Goal: Information Seeking & Learning: Find contact information

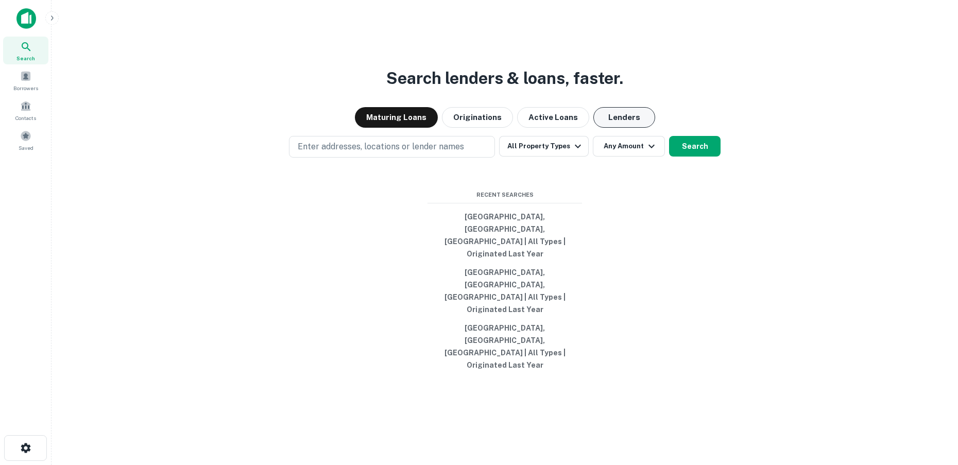
click at [594, 128] on button "Lenders" at bounding box center [625, 117] width 62 height 21
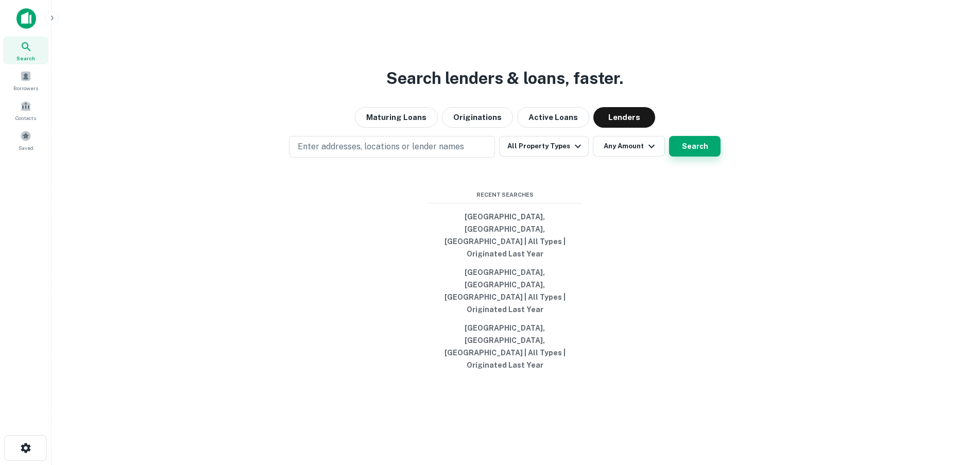
click at [682, 157] on button "Search" at bounding box center [695, 146] width 52 height 21
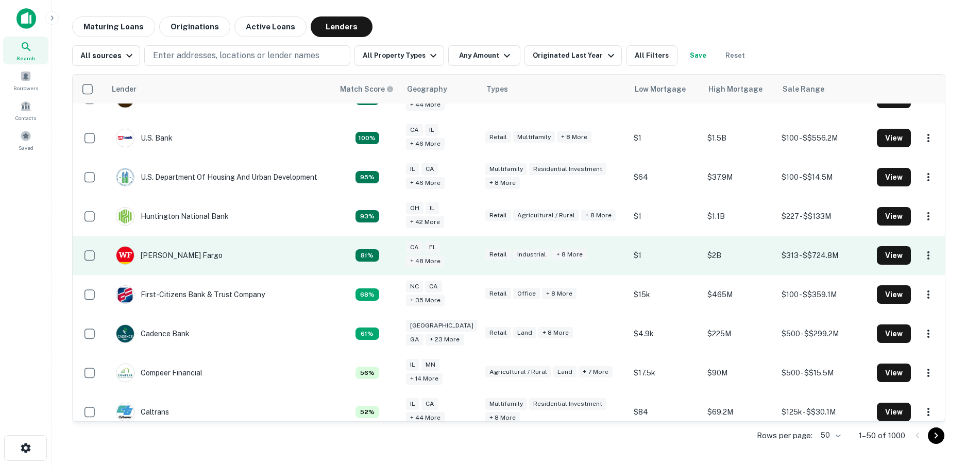
scroll to position [103, 0]
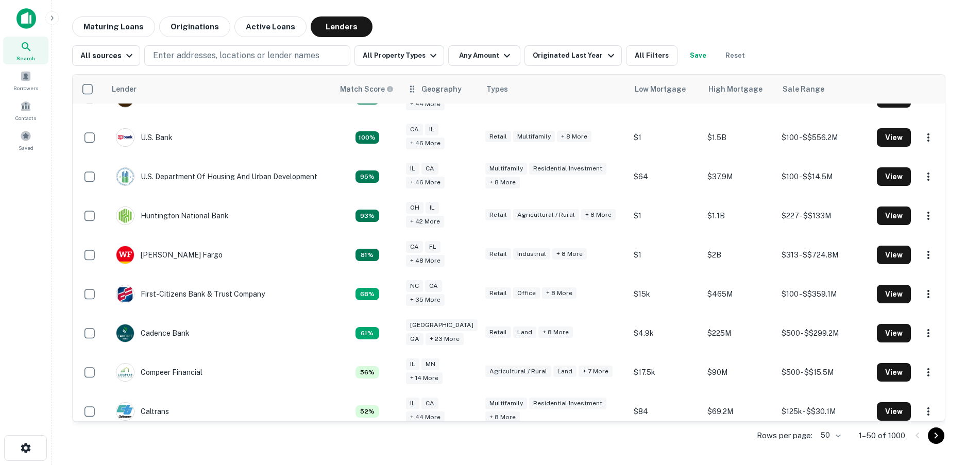
click at [441, 92] on div "Geography" at bounding box center [442, 89] width 40 height 12
click at [415, 91] on icon at bounding box center [412, 89] width 10 height 12
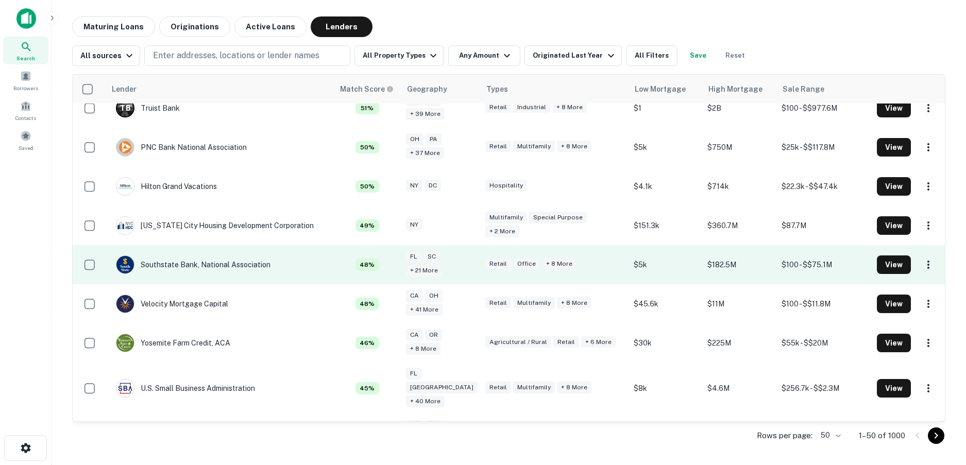
scroll to position [464, 0]
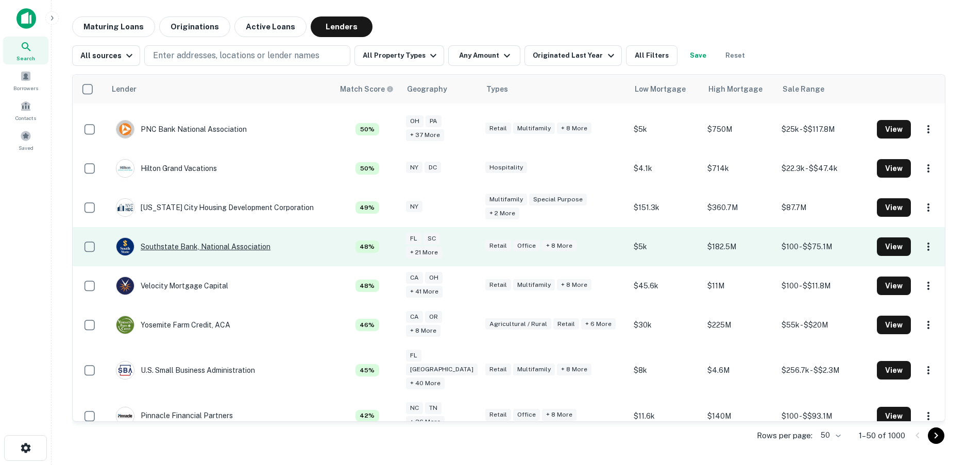
click at [195, 247] on div "Southstate Bank, National Association" at bounding box center [193, 247] width 155 height 19
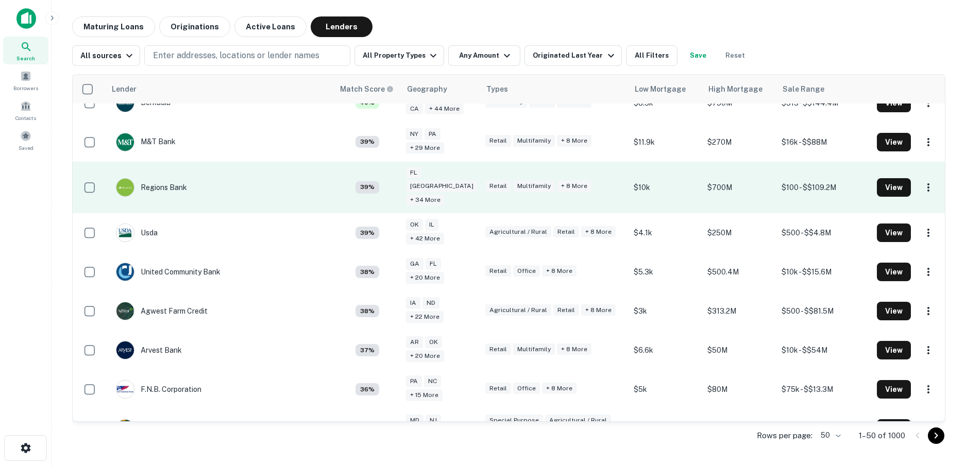
scroll to position [979, 0]
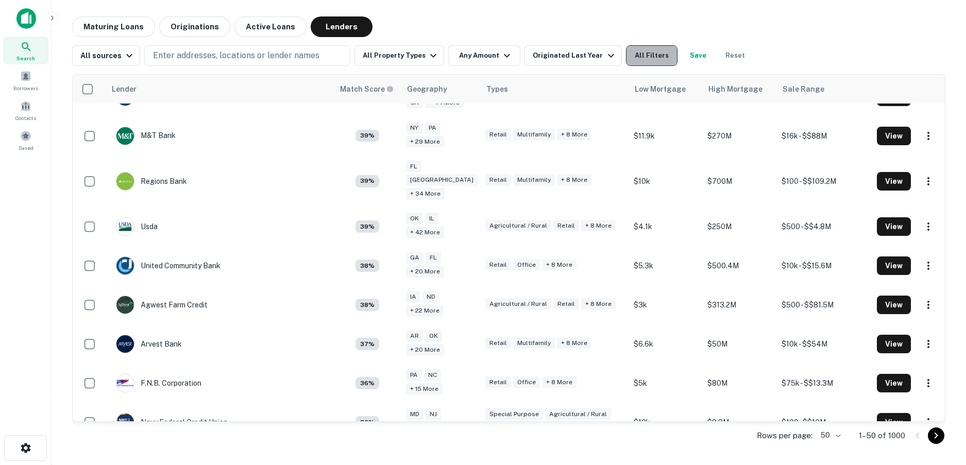
click at [626, 57] on button "All Filters" at bounding box center [652, 55] width 52 height 21
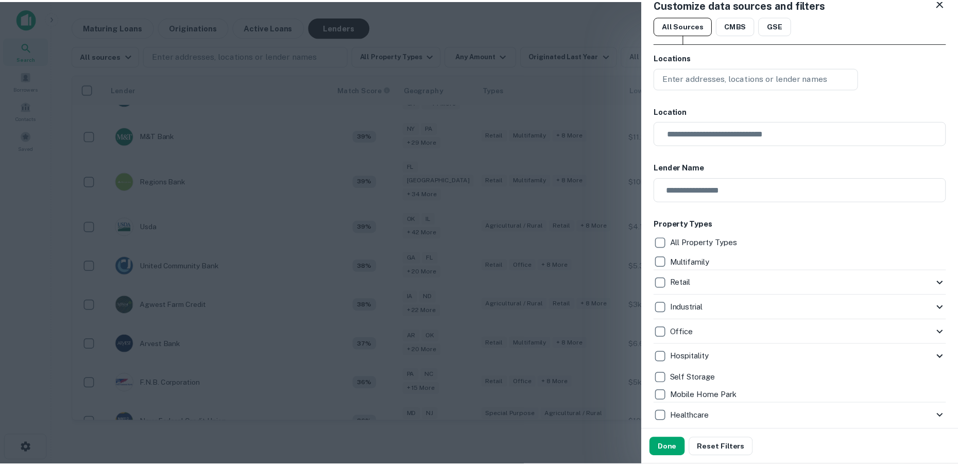
scroll to position [0, 0]
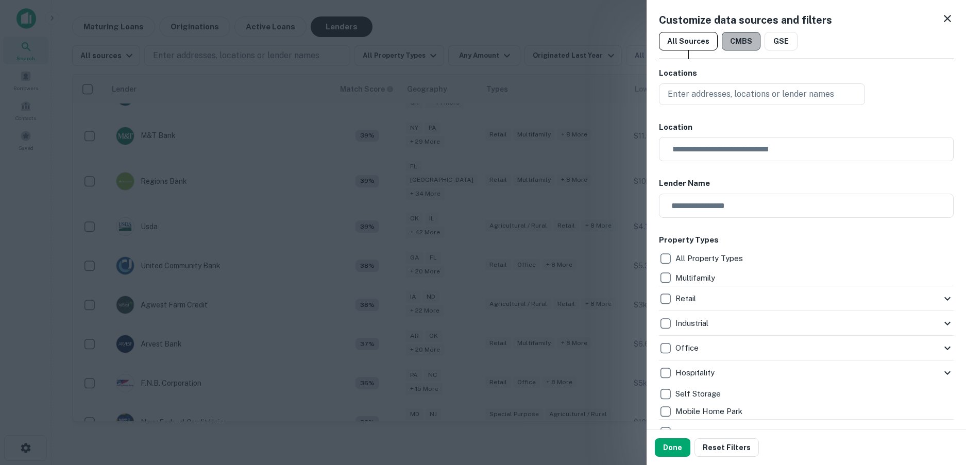
click at [738, 37] on button "CMBS" at bounding box center [741, 41] width 39 height 19
click at [715, 43] on button "All Sources" at bounding box center [688, 41] width 59 height 19
click at [933, 13] on div "Customize data sources and filters" at bounding box center [806, 19] width 295 height 15
click at [944, 14] on icon at bounding box center [947, 18] width 12 height 12
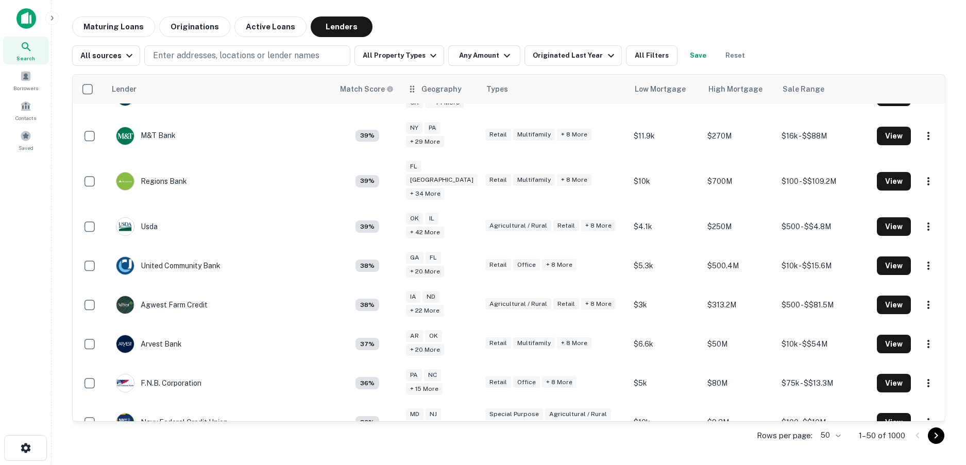
click at [413, 91] on icon at bounding box center [412, 89] width 10 height 12
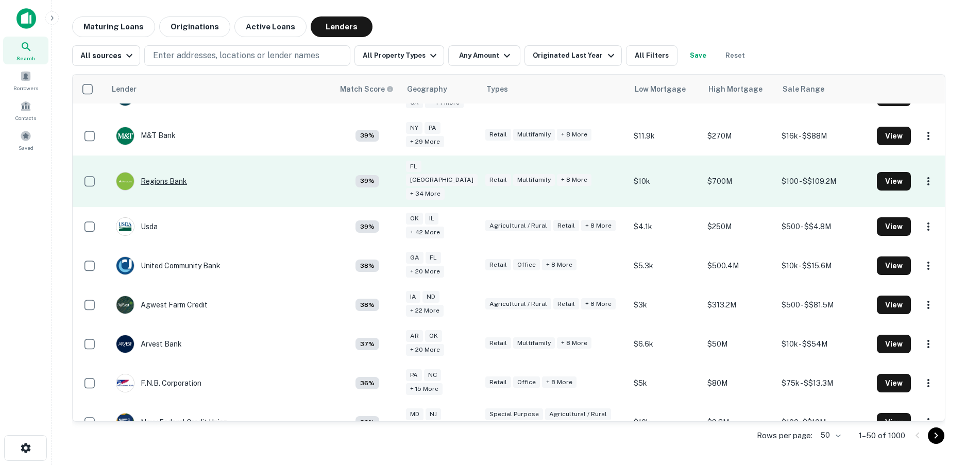
click at [164, 172] on div "Regions Bank" at bounding box center [151, 181] width 71 height 19
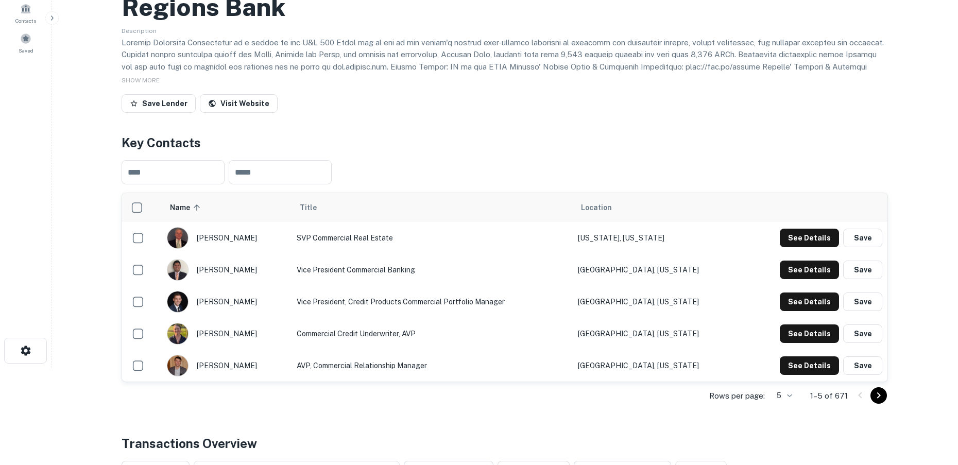
scroll to position [155, 0]
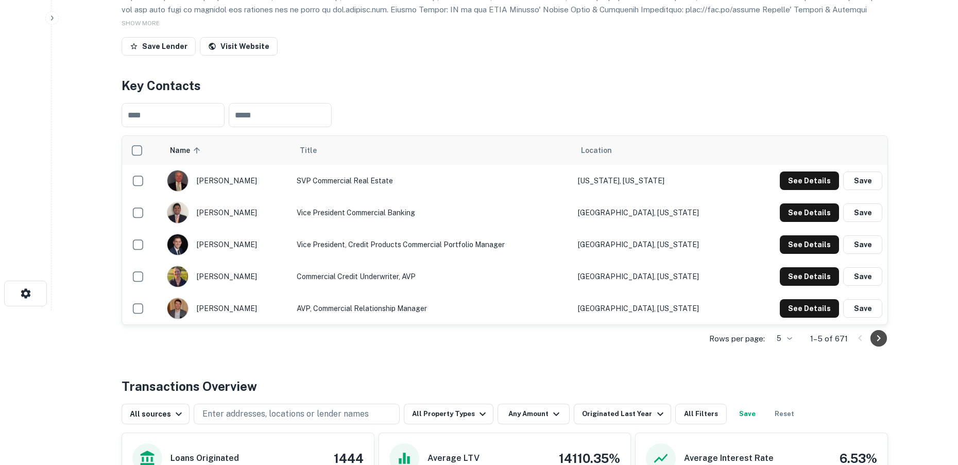
click at [876, 338] on icon "Go to next page" at bounding box center [879, 338] width 12 height 12
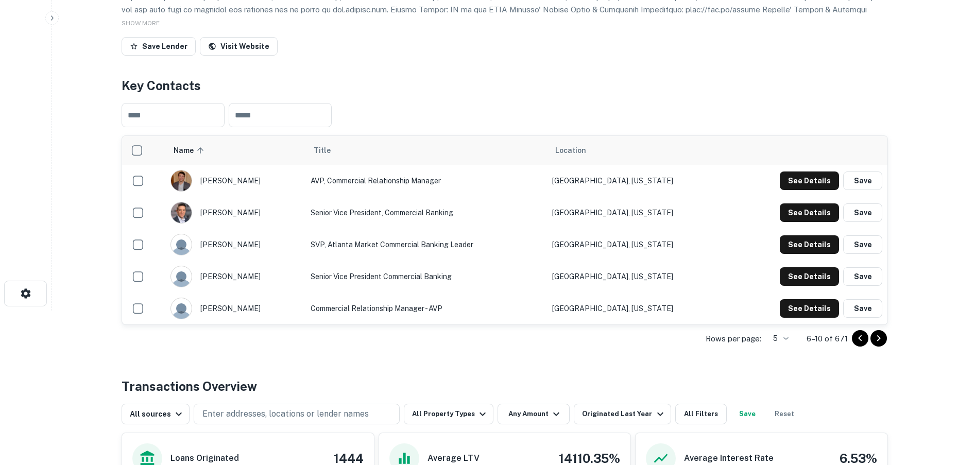
click at [878, 335] on icon "Go to next page" at bounding box center [879, 338] width 12 height 12
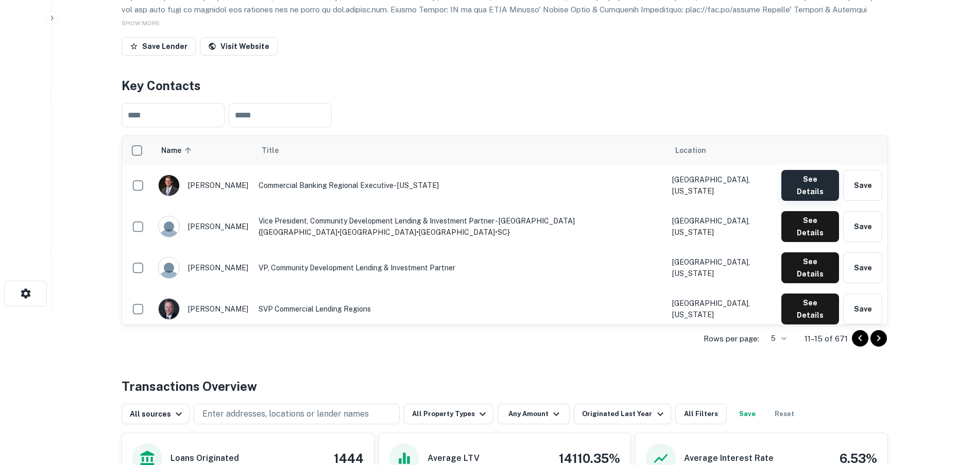
click at [814, 183] on button "See Details" at bounding box center [811, 185] width 58 height 31
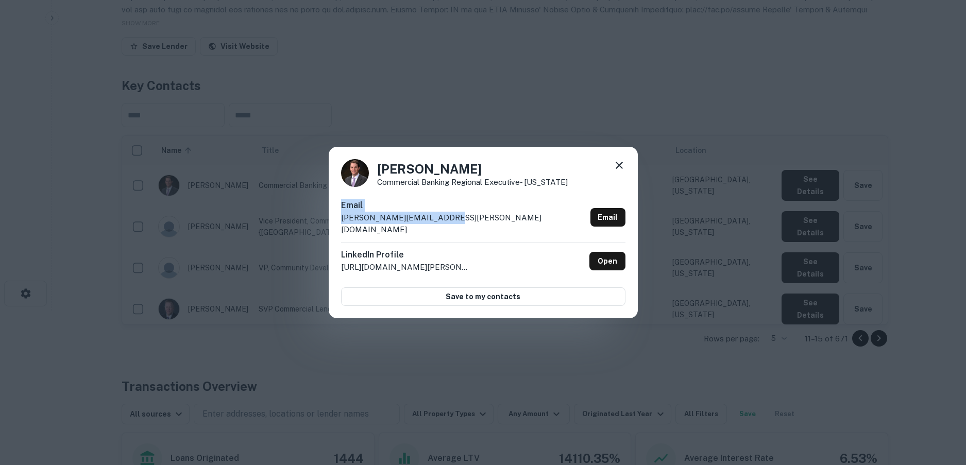
drag, startPoint x: 445, startPoint y: 222, endPoint x: 340, endPoint y: 215, distance: 104.8
click at [340, 215] on div "[PERSON_NAME] Commercial Banking Regional Executive- [US_STATE] Email [PERSON_N…" at bounding box center [483, 233] width 309 height 172
click at [398, 230] on div "Email [PERSON_NAME][EMAIL_ADDRESS][PERSON_NAME][DOMAIN_NAME] Email" at bounding box center [483, 220] width 284 height 43
click at [483, 222] on div "Email [PERSON_NAME][EMAIL_ADDRESS][PERSON_NAME][DOMAIN_NAME] Email" at bounding box center [483, 220] width 284 height 43
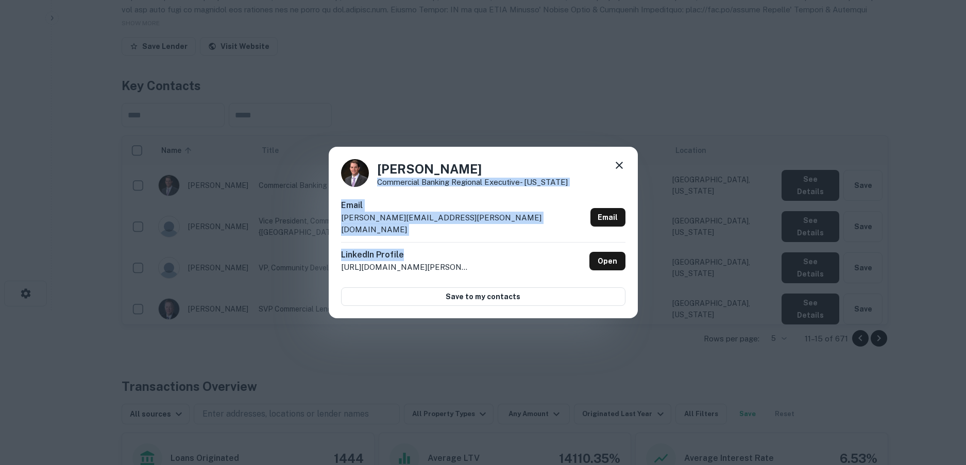
drag, startPoint x: 469, startPoint y: 157, endPoint x: 489, endPoint y: 236, distance: 81.6
click at [488, 237] on div "[PERSON_NAME] Commercial Banking Regional Executive- [US_STATE] Email [PERSON_N…" at bounding box center [483, 233] width 309 height 172
click at [624, 172] on icon at bounding box center [619, 165] width 12 height 12
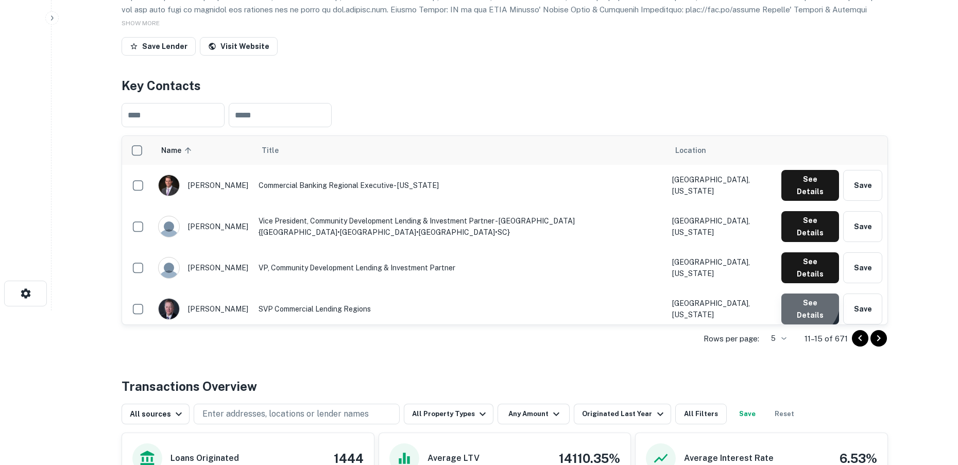
click at [800, 294] on button "See Details" at bounding box center [811, 309] width 58 height 31
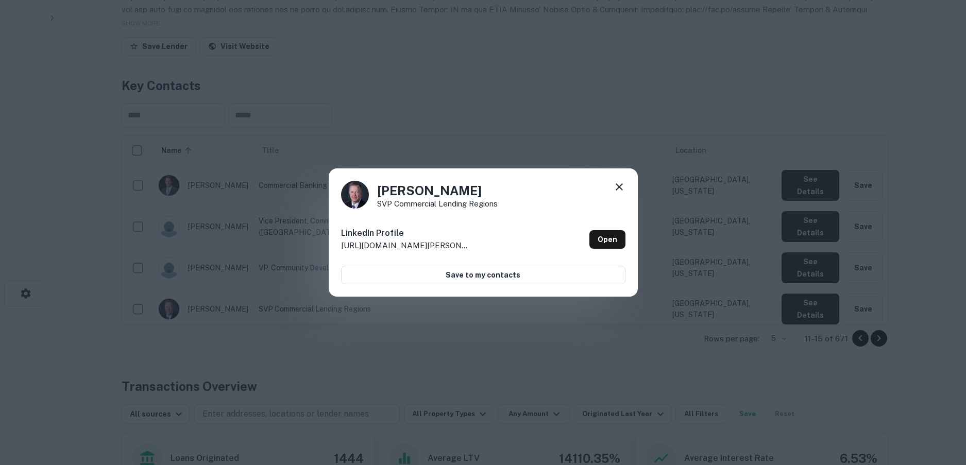
click at [617, 182] on icon at bounding box center [619, 187] width 12 height 12
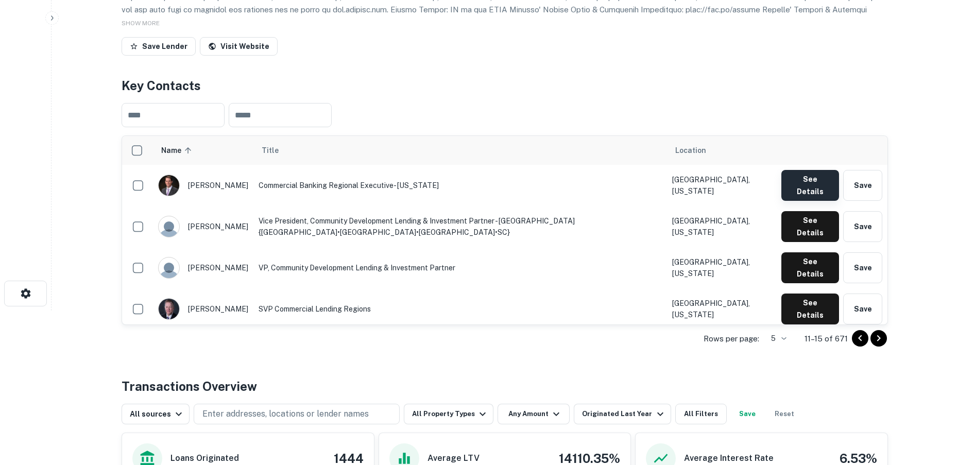
click at [822, 179] on button "See Details" at bounding box center [811, 185] width 58 height 31
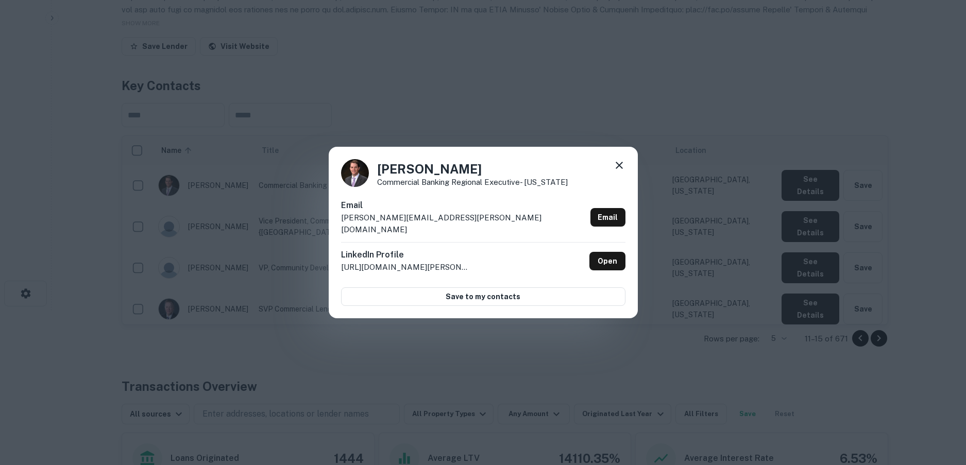
click at [619, 166] on icon at bounding box center [619, 165] width 12 height 12
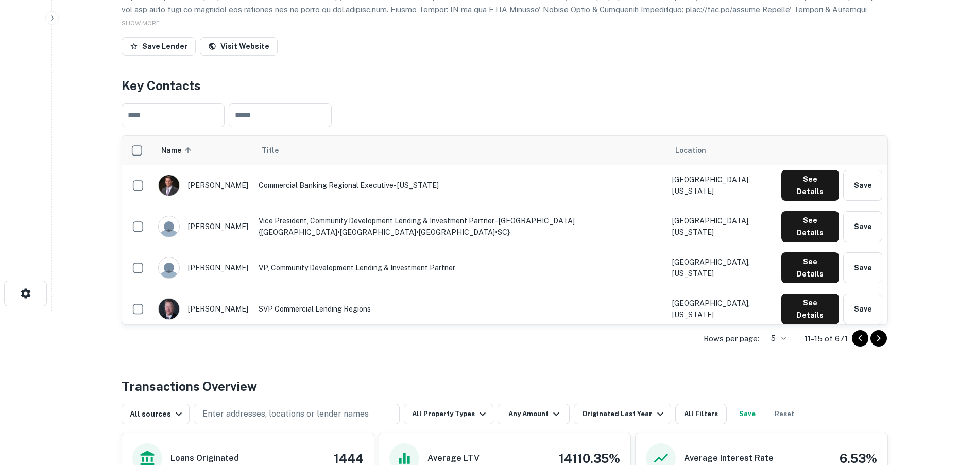
scroll to position [103, 0]
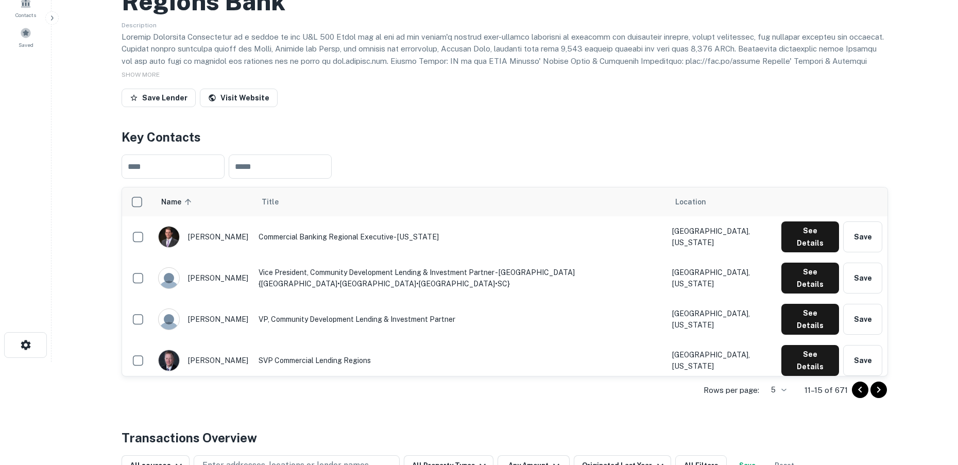
click at [879, 389] on icon "Go to next page" at bounding box center [879, 390] width 12 height 12
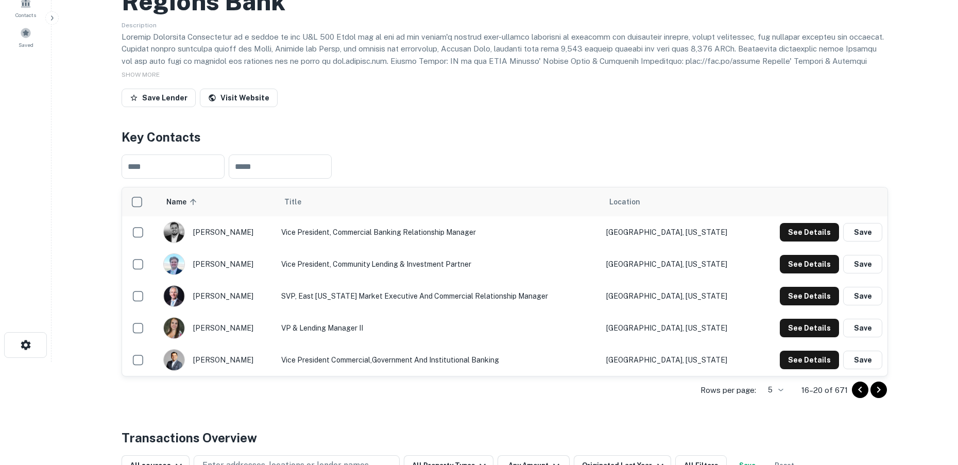
click at [879, 384] on icon "Go to next page" at bounding box center [879, 390] width 12 height 12
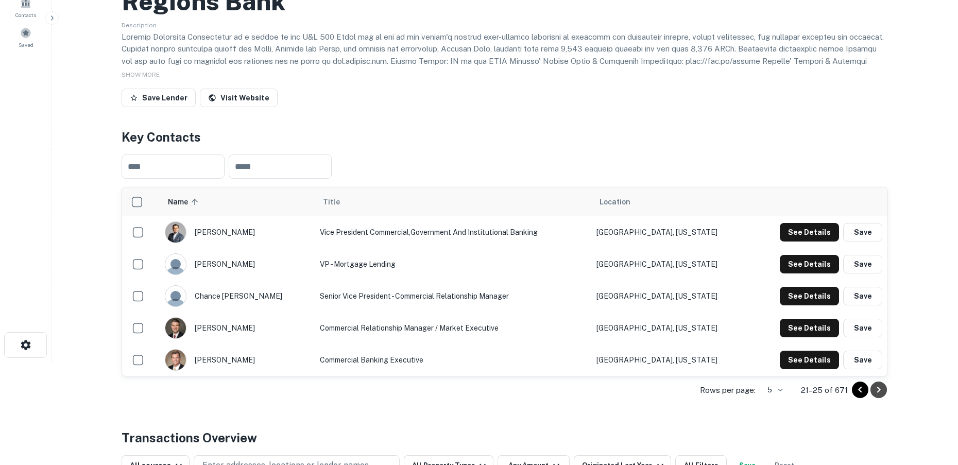
click at [885, 390] on button "Go to next page" at bounding box center [879, 390] width 16 height 16
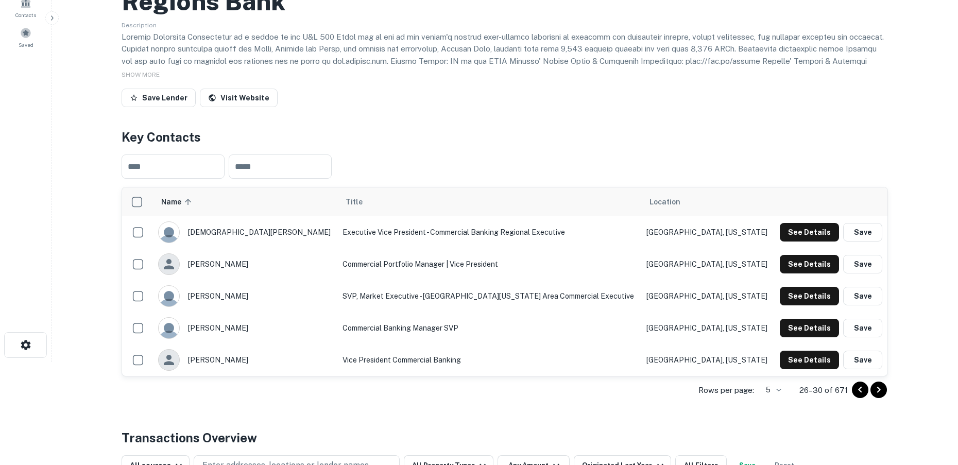
click at [879, 386] on icon "Go to next page" at bounding box center [879, 390] width 12 height 12
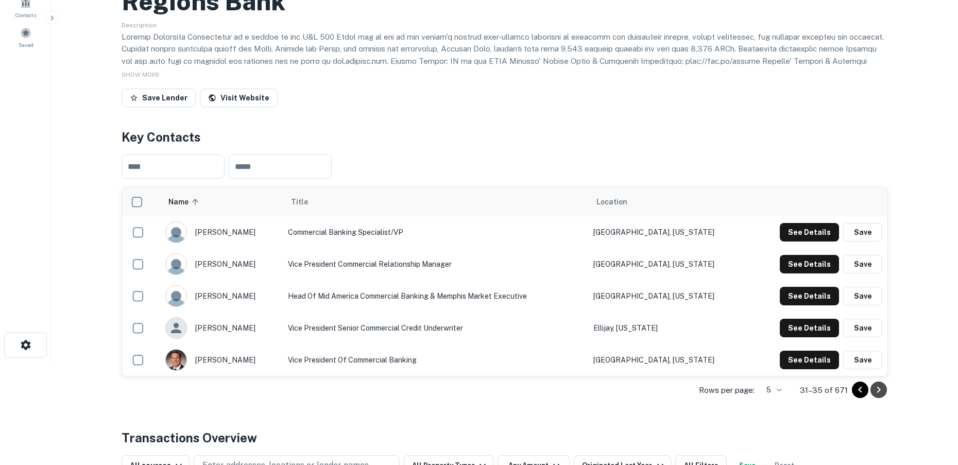
click at [879, 386] on icon "Go to next page" at bounding box center [879, 390] width 12 height 12
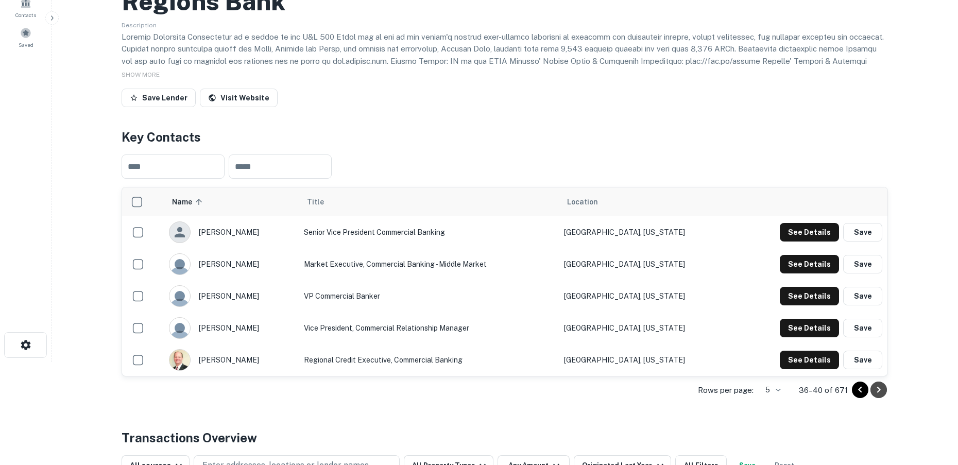
click at [879, 386] on icon "Go to next page" at bounding box center [879, 390] width 12 height 12
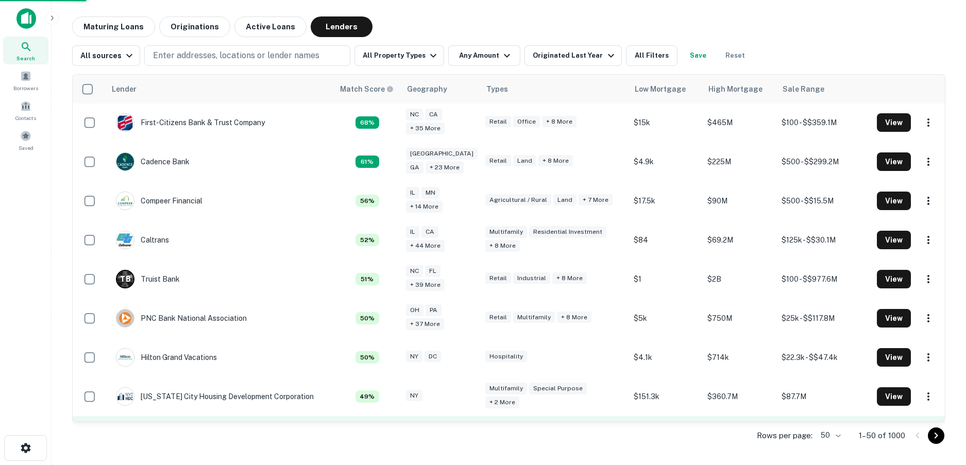
scroll to position [361, 0]
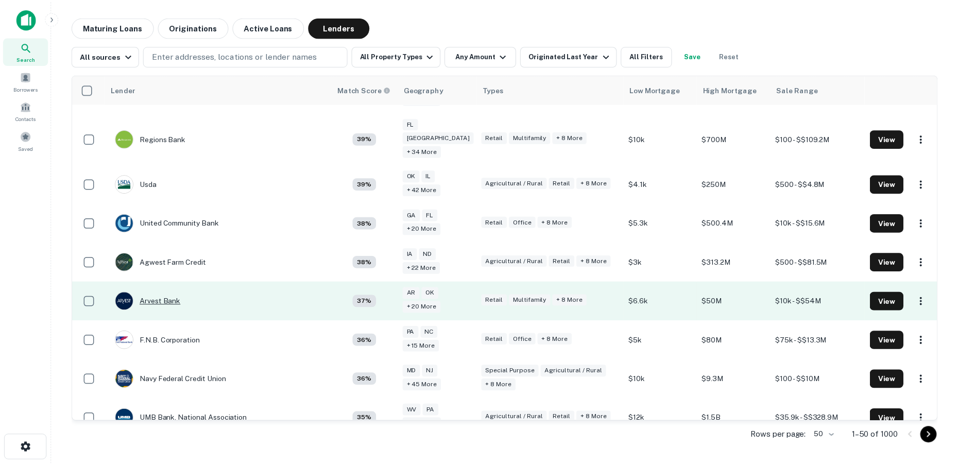
scroll to position [970, 0]
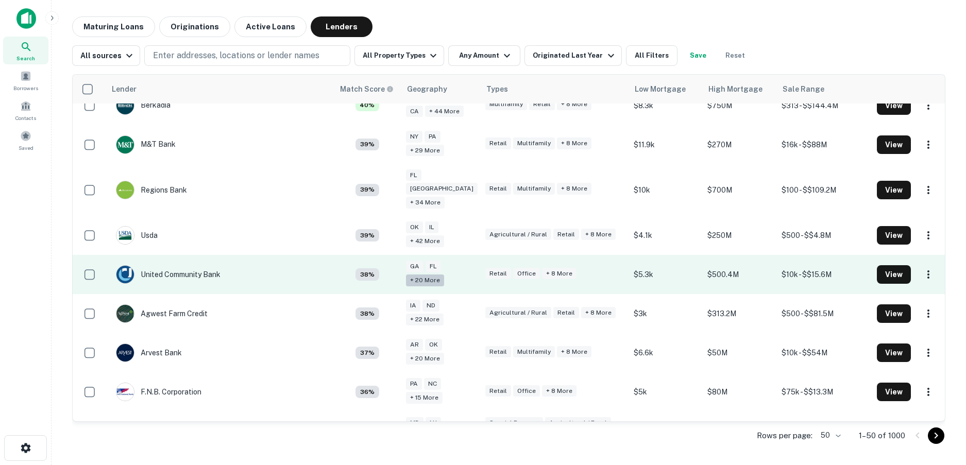
click at [427, 275] on div "+ 20 more" at bounding box center [425, 281] width 38 height 12
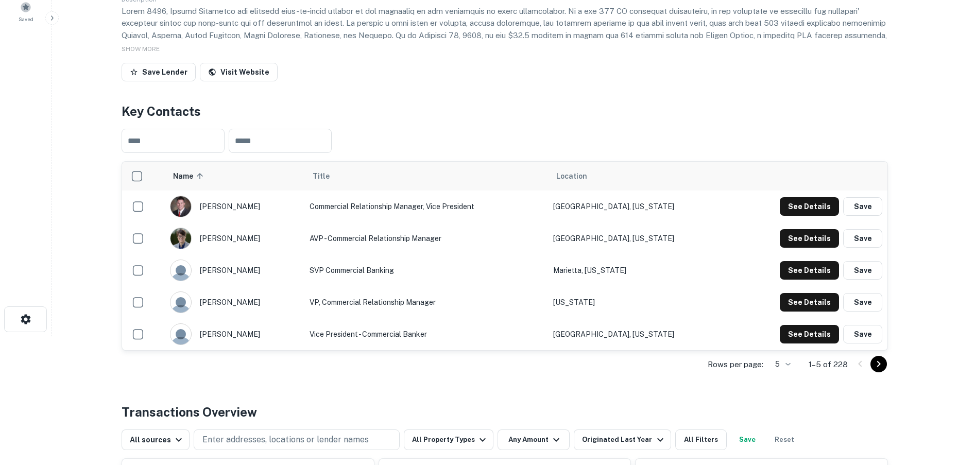
scroll to position [155, 0]
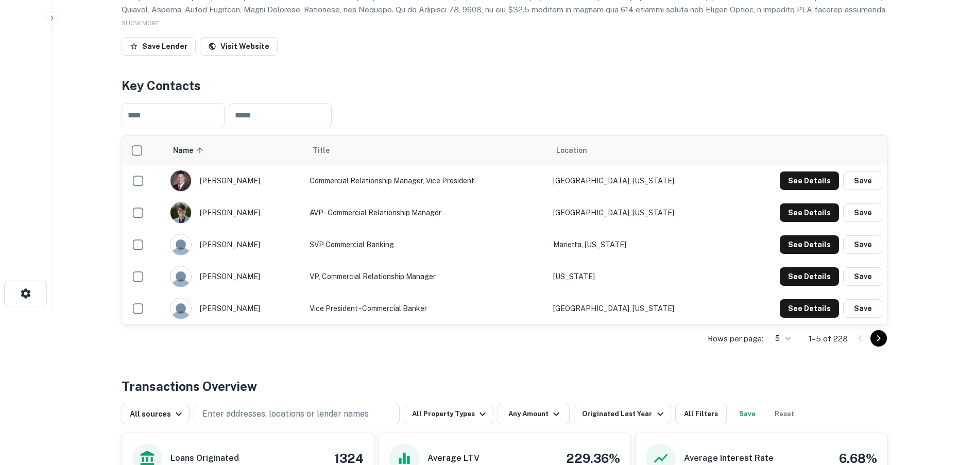
click at [884, 339] on icon "Go to next page" at bounding box center [879, 338] width 12 height 12
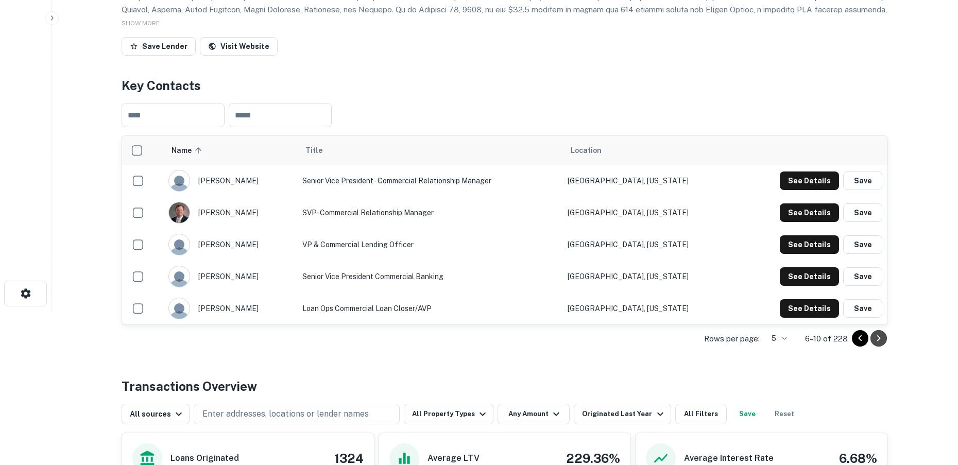
click at [878, 340] on icon "Go to next page" at bounding box center [879, 338] width 12 height 12
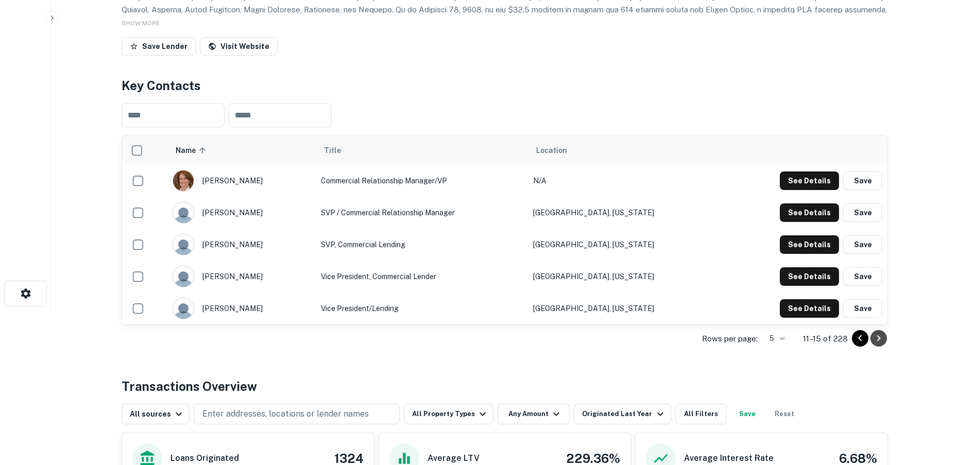
click at [879, 334] on icon "Go to next page" at bounding box center [879, 338] width 12 height 12
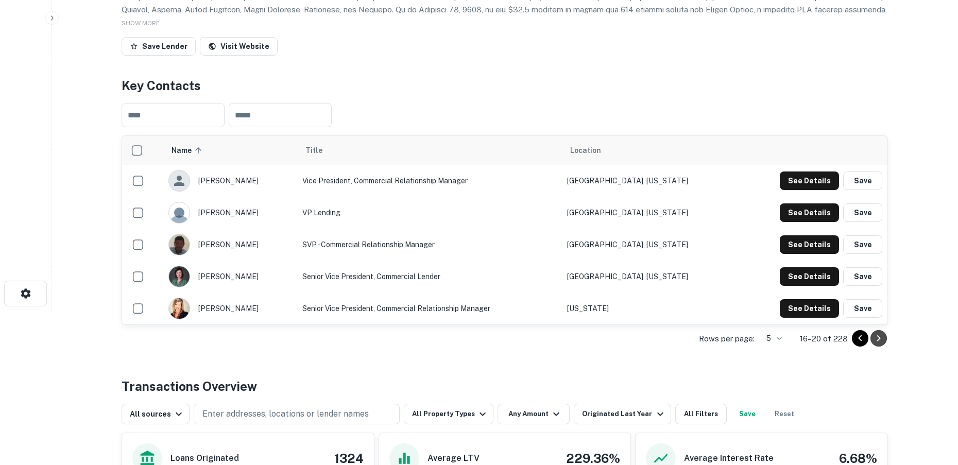
click at [879, 334] on icon "Go to next page" at bounding box center [879, 338] width 12 height 12
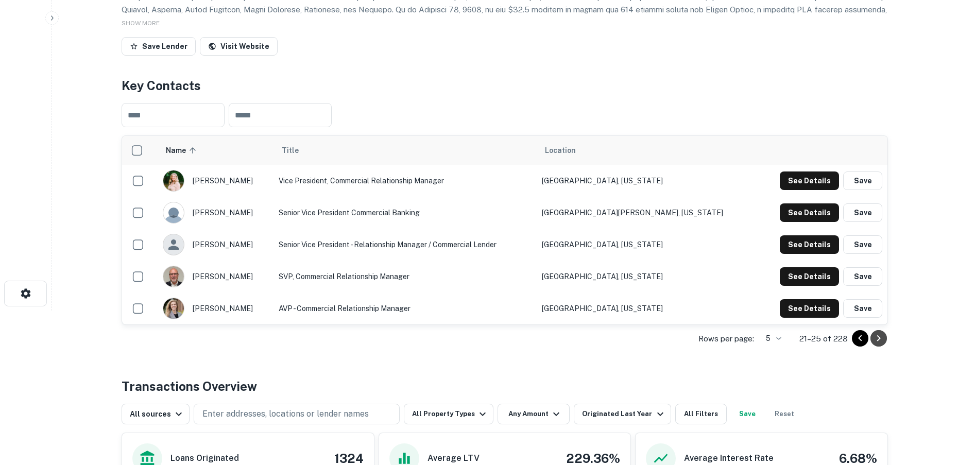
click at [879, 334] on icon "Go to next page" at bounding box center [879, 338] width 12 height 12
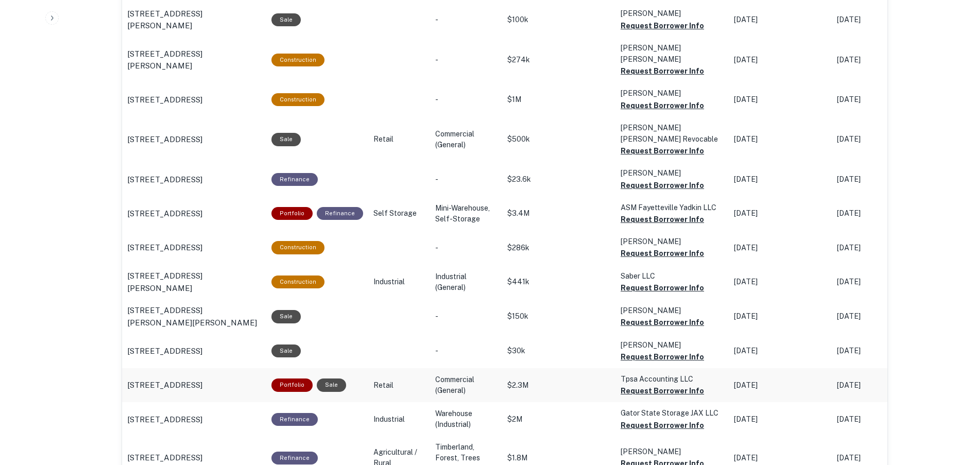
scroll to position [773, 0]
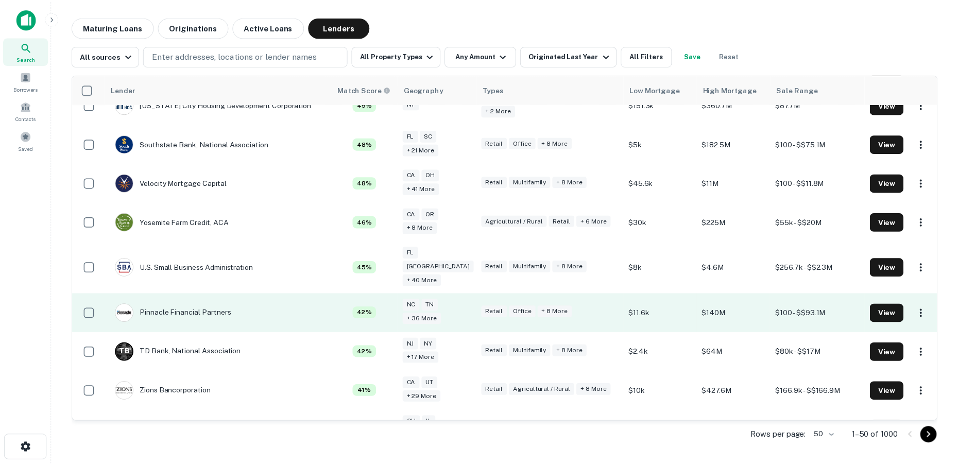
scroll to position [618, 0]
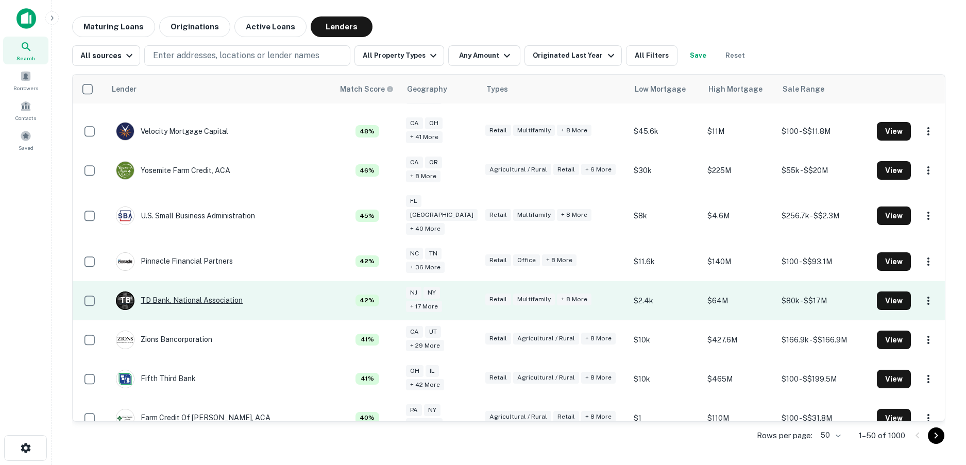
click at [217, 292] on div "T B TD Bank, National Association" at bounding box center [179, 301] width 127 height 19
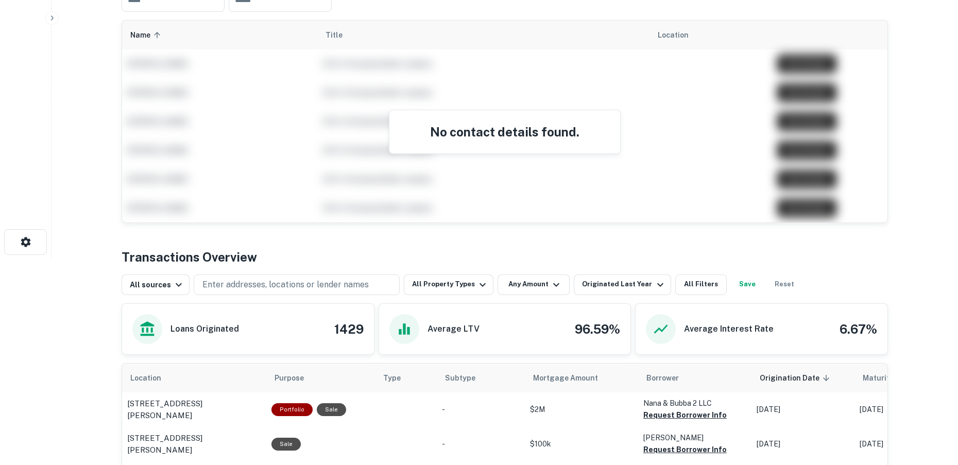
click at [473, 146] on div "No contact details found." at bounding box center [505, 131] width 231 height 43
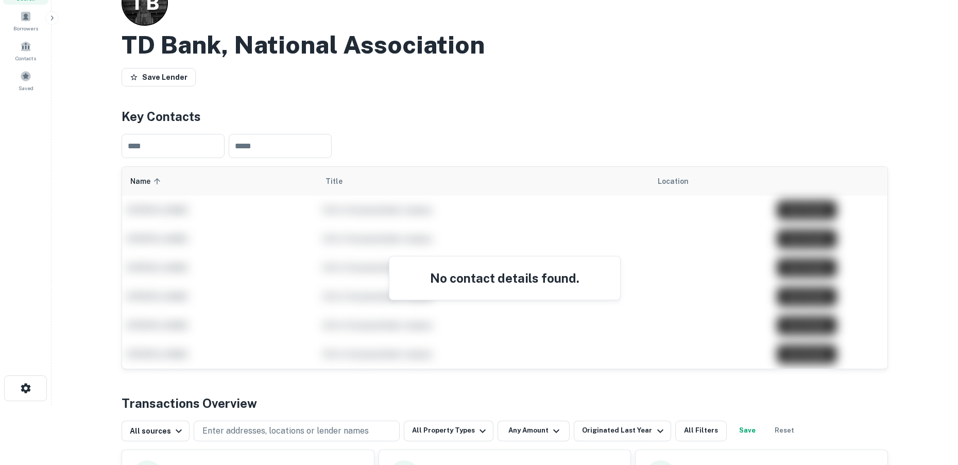
scroll to position [52, 0]
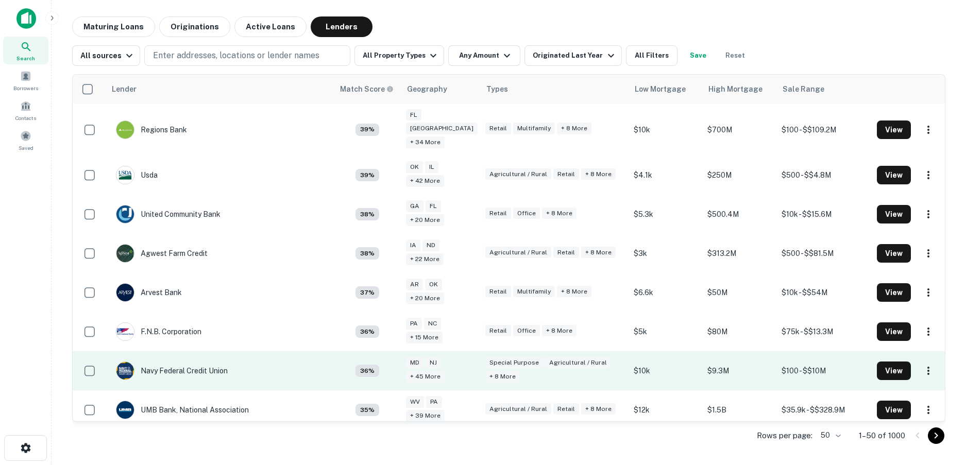
scroll to position [1082, 0]
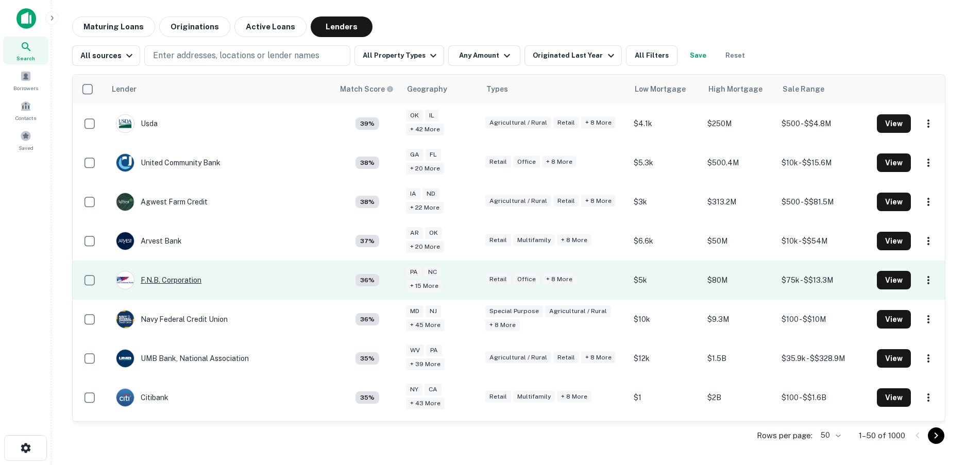
click at [180, 271] on div "F.n.b. Corporation" at bounding box center [159, 280] width 86 height 19
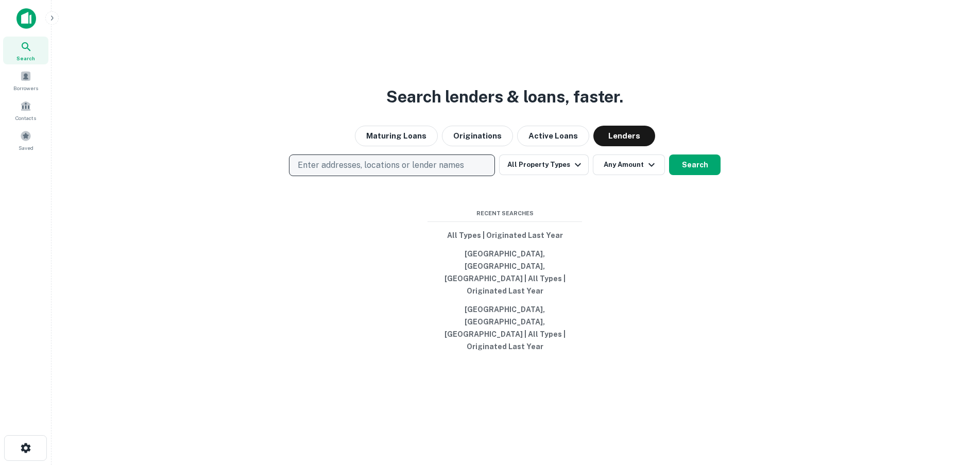
click at [397, 172] on p "Enter addresses, locations or lender names" at bounding box center [381, 165] width 166 height 12
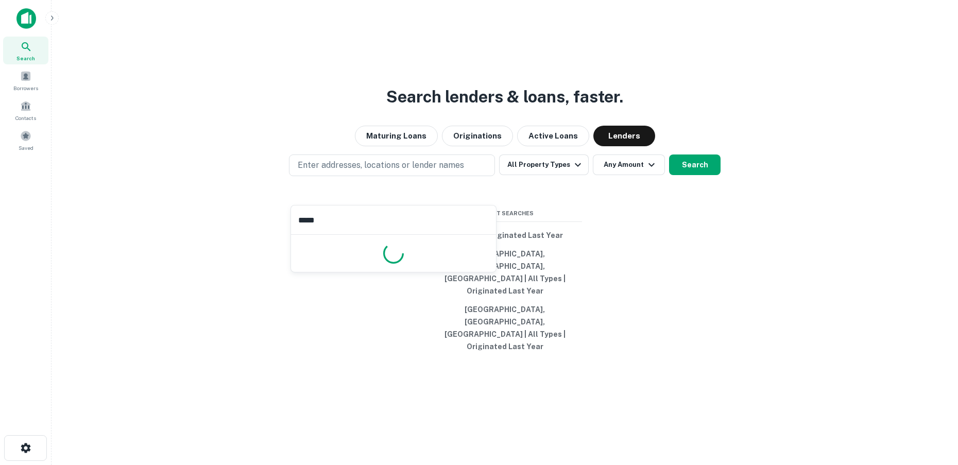
type input "******"
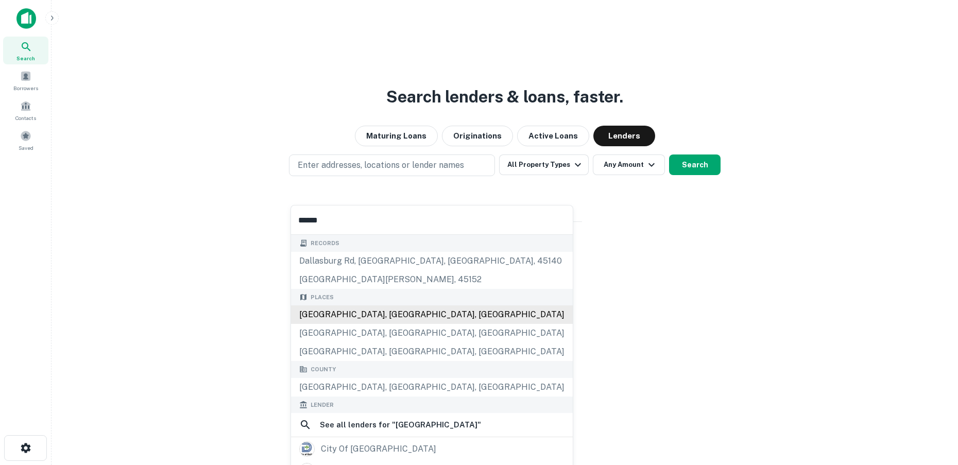
click at [362, 310] on div "[GEOGRAPHIC_DATA], [GEOGRAPHIC_DATA], [GEOGRAPHIC_DATA]" at bounding box center [432, 315] width 282 height 19
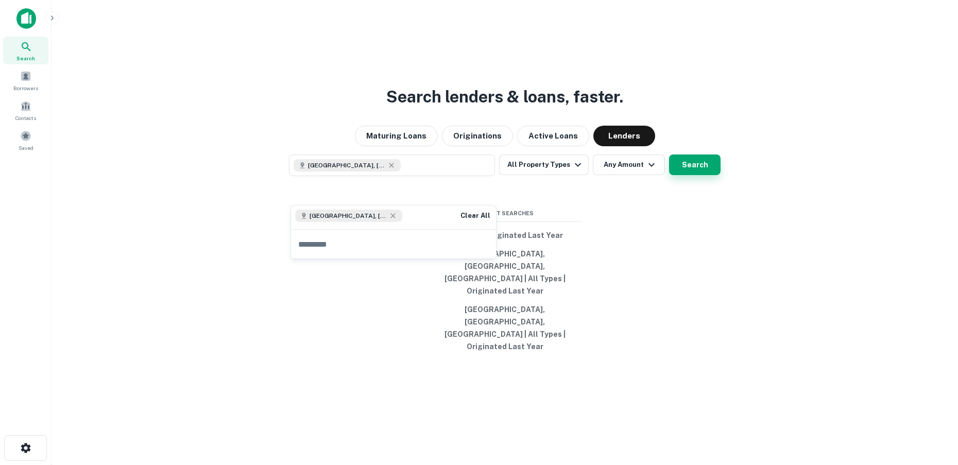
click at [684, 175] on button "Search" at bounding box center [695, 165] width 52 height 21
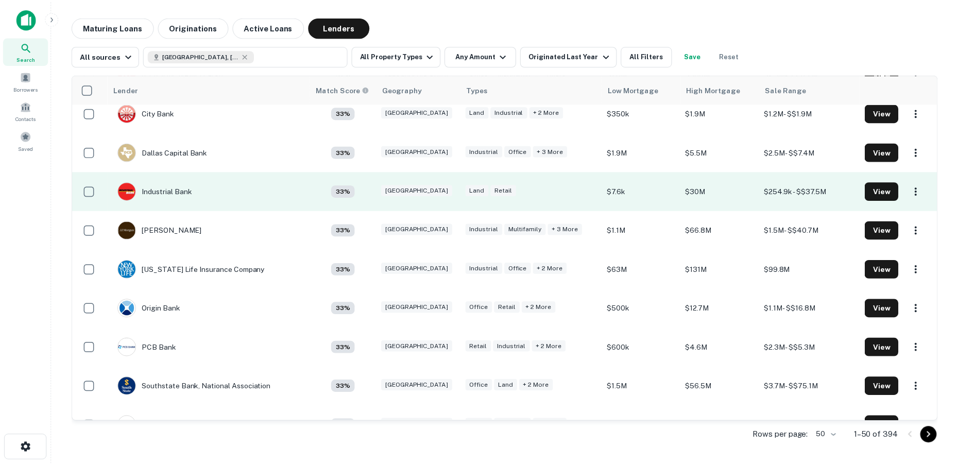
scroll to position [1640, 0]
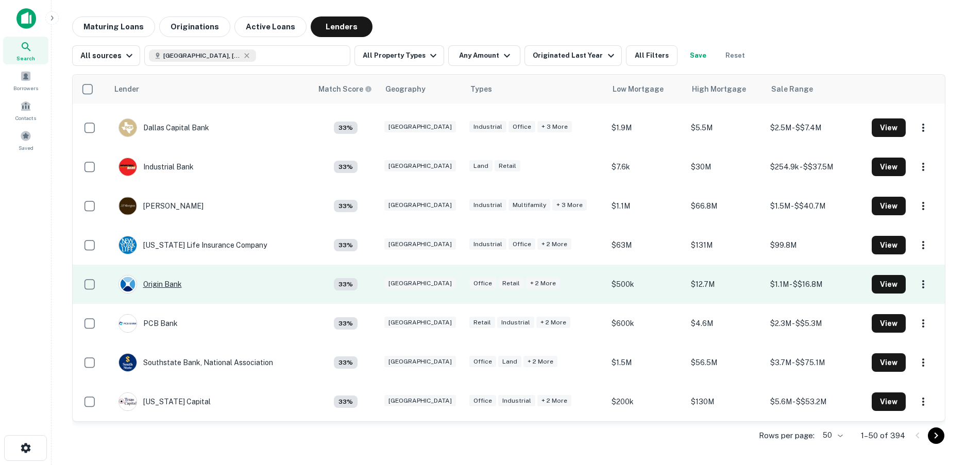
click at [163, 288] on div "Origin Bank" at bounding box center [150, 284] width 63 height 19
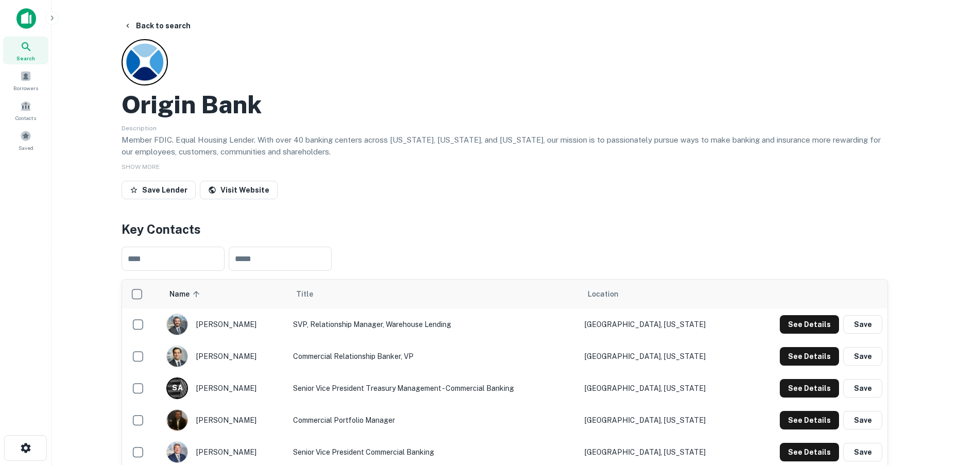
scroll to position [52, 0]
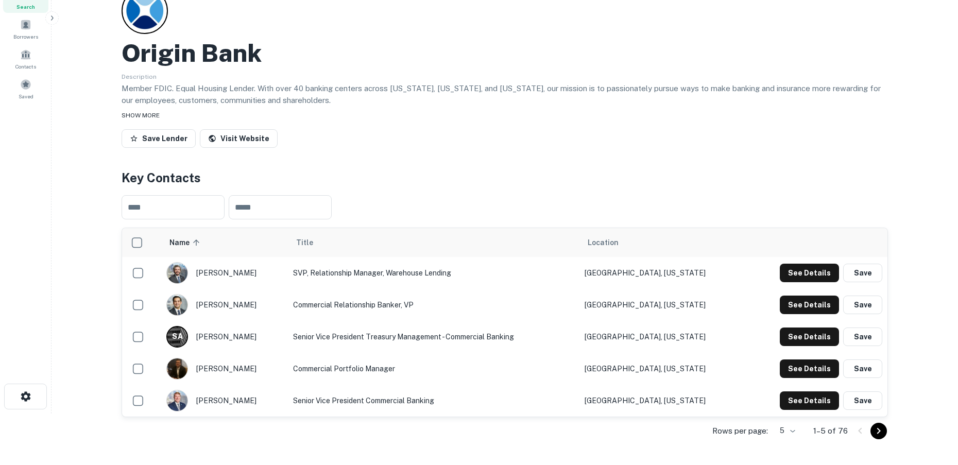
click at [139, 113] on span "SHOW MORE" at bounding box center [141, 115] width 38 height 7
click at [879, 431] on icon "Go to next page" at bounding box center [879, 431] width 12 height 12
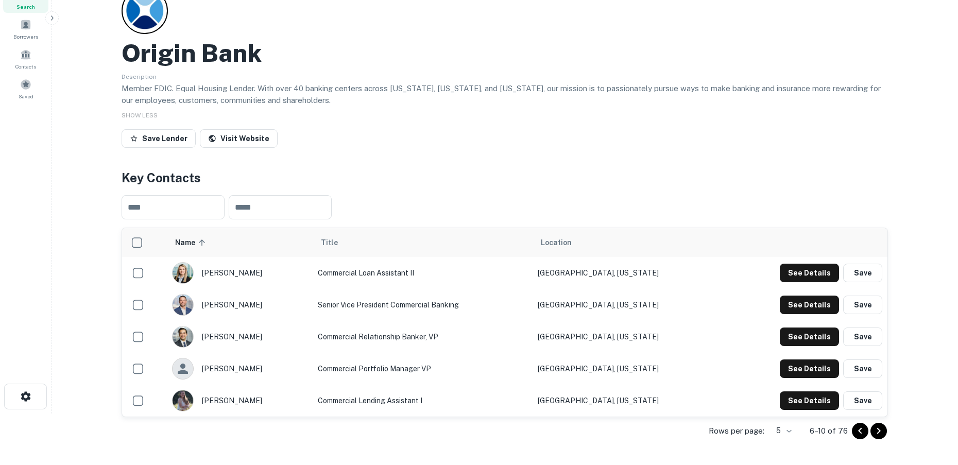
click at [881, 433] on icon "Go to next page" at bounding box center [879, 431] width 12 height 12
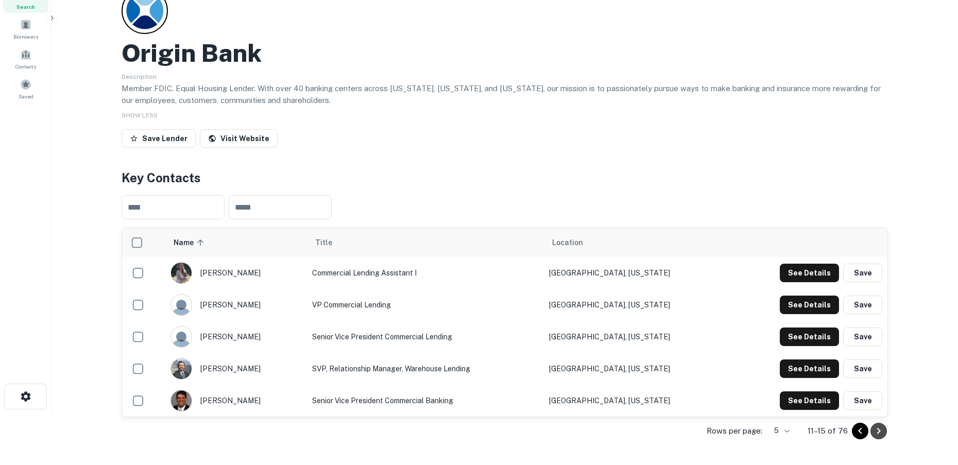
click at [877, 429] on icon "Go to next page" at bounding box center [879, 431] width 12 height 12
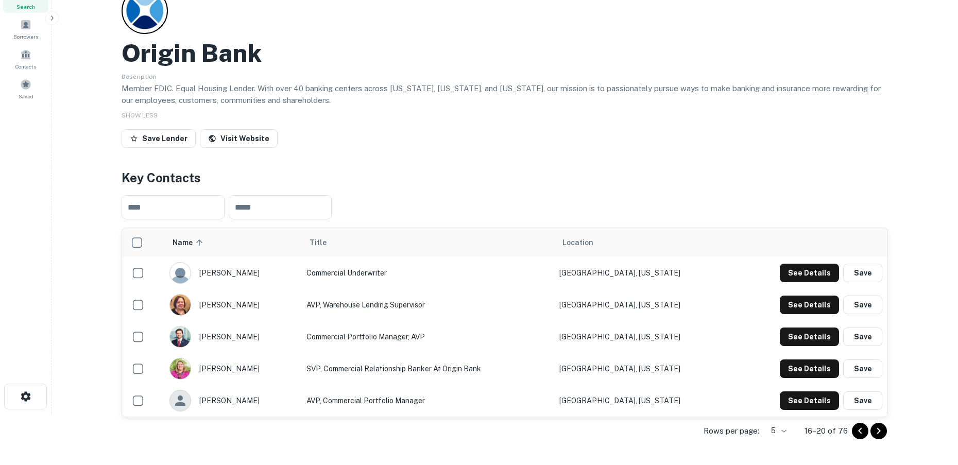
click at [887, 432] on div "Rows per page: 5 * 16–20 of 76" at bounding box center [505, 431] width 767 height 28
click at [884, 432] on icon "Go to next page" at bounding box center [879, 431] width 12 height 12
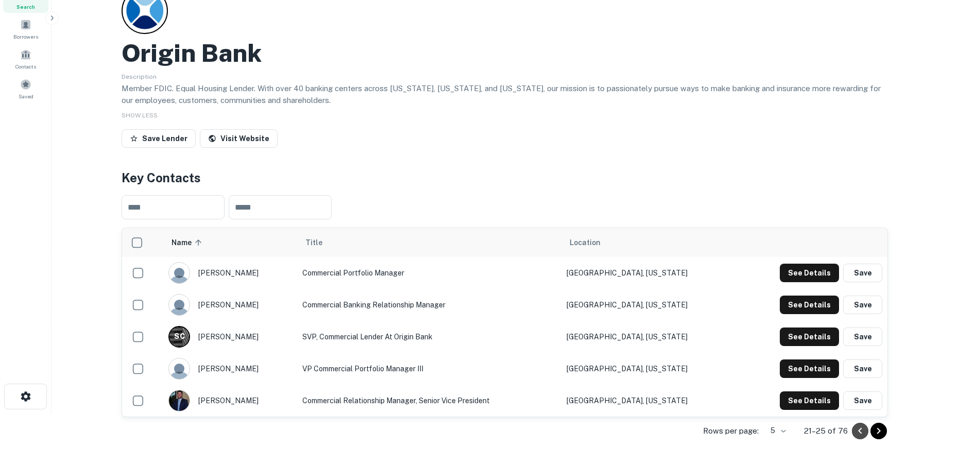
click at [865, 430] on icon "Go to previous page" at bounding box center [860, 431] width 12 height 12
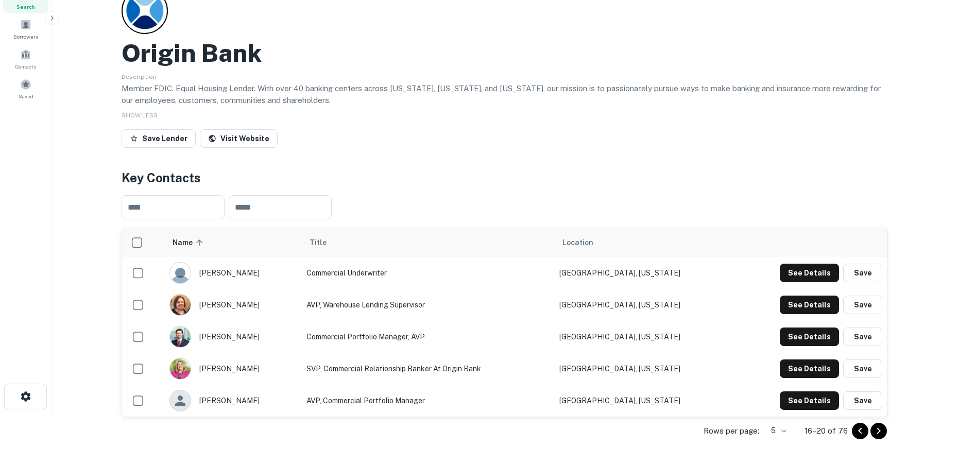
click at [865, 430] on icon "Go to previous page" at bounding box center [860, 431] width 12 height 12
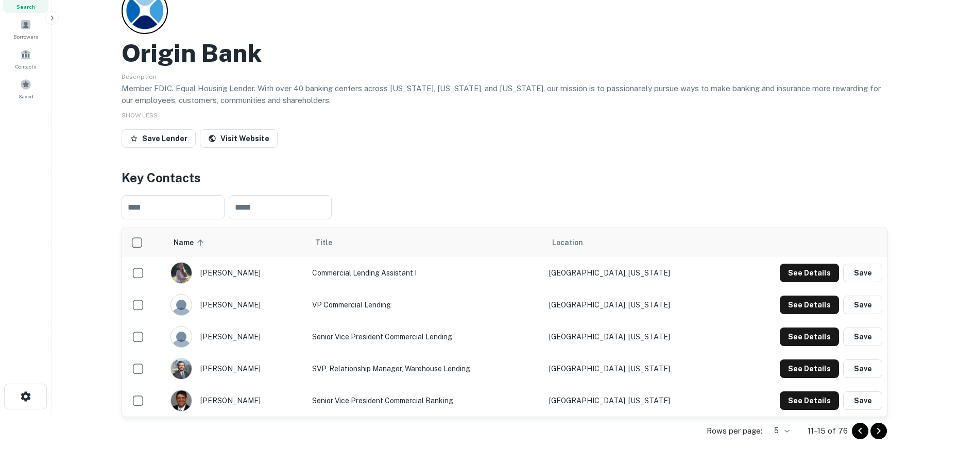
click at [865, 430] on icon "Go to previous page" at bounding box center [860, 431] width 12 height 12
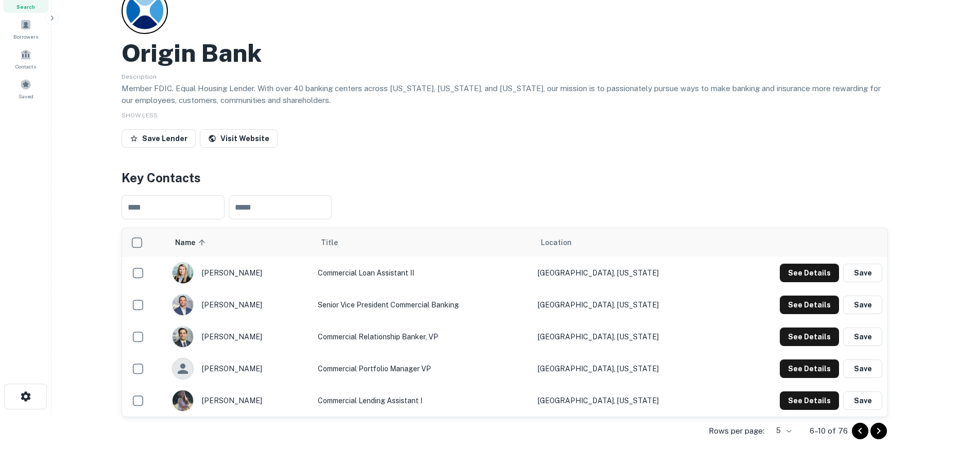
click at [865, 430] on icon "Go to previous page" at bounding box center [860, 431] width 12 height 12
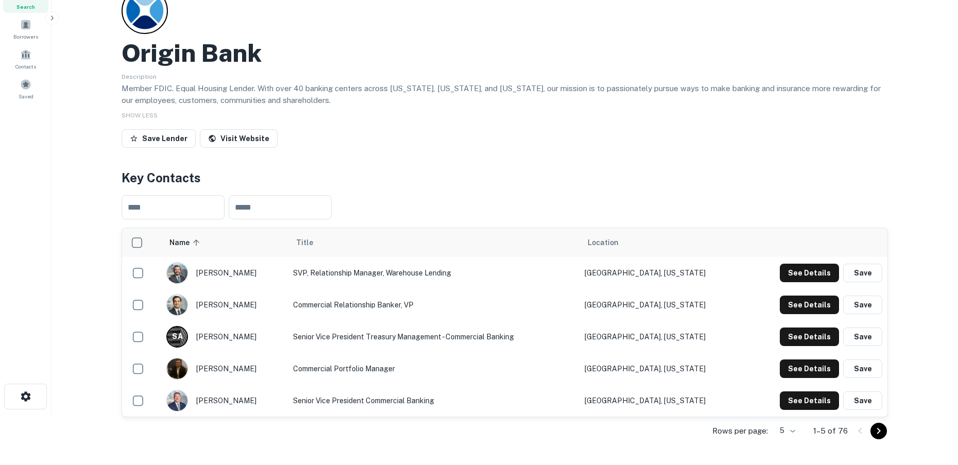
click at [879, 432] on icon "Go to next page" at bounding box center [880, 431] width 4 height 6
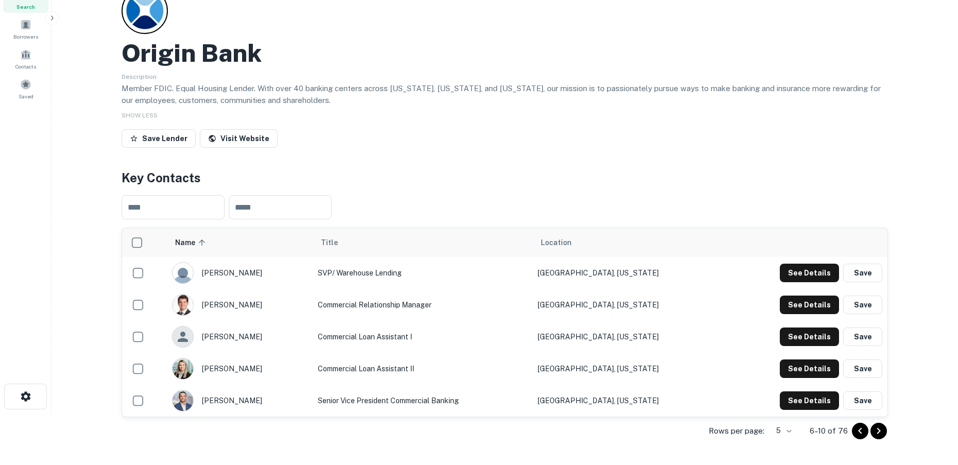
click at [885, 431] on icon "Go to next page" at bounding box center [879, 431] width 12 height 12
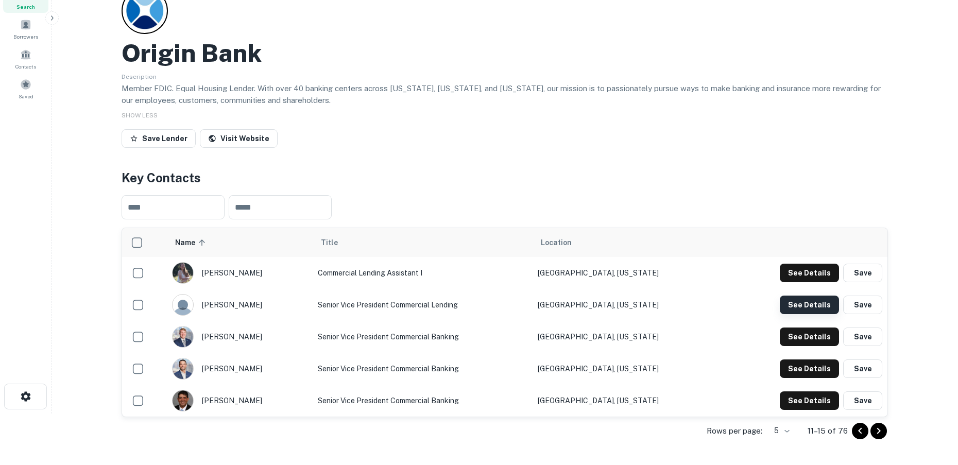
click at [819, 306] on button "See Details" at bounding box center [809, 305] width 59 height 19
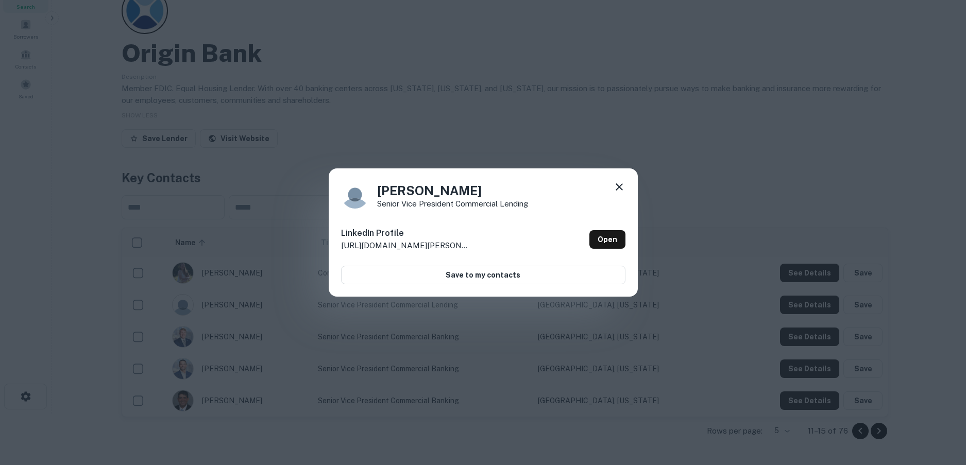
click at [617, 185] on icon at bounding box center [619, 186] width 7 height 7
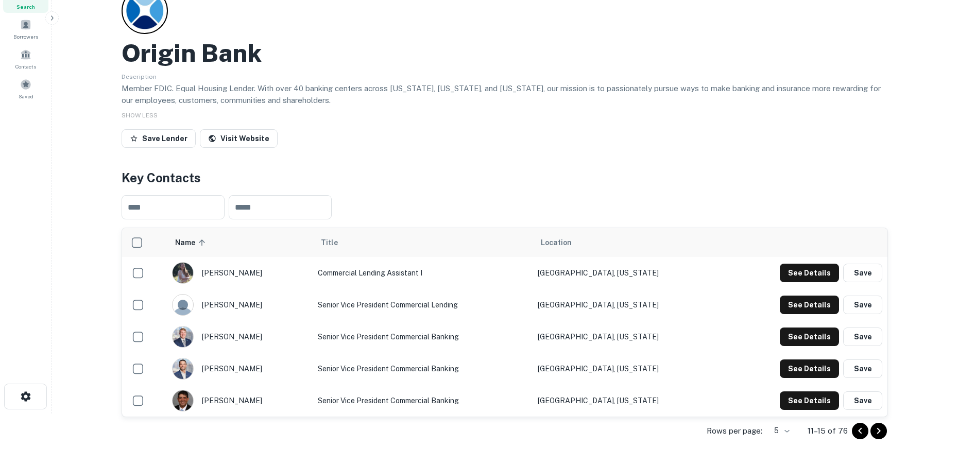
click at [865, 429] on icon "Go to previous page" at bounding box center [860, 431] width 12 height 12
click at [792, 304] on button "See Details" at bounding box center [809, 305] width 59 height 19
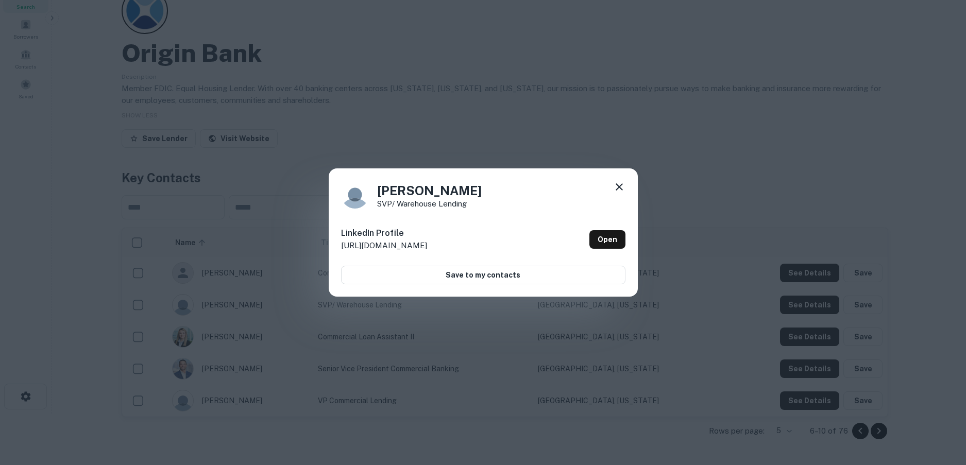
click at [620, 183] on icon at bounding box center [619, 187] width 12 height 12
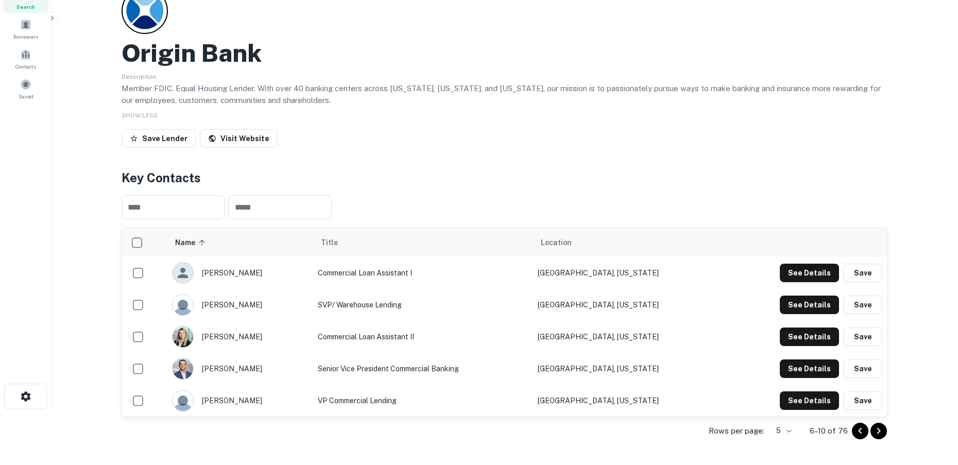
click at [864, 435] on icon "Go to previous page" at bounding box center [860, 431] width 12 height 12
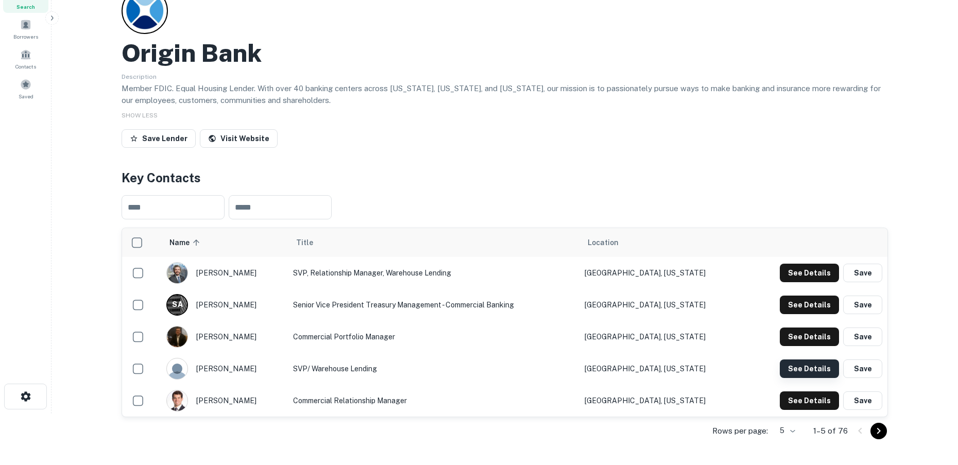
click at [793, 365] on button "See Details" at bounding box center [809, 369] width 59 height 19
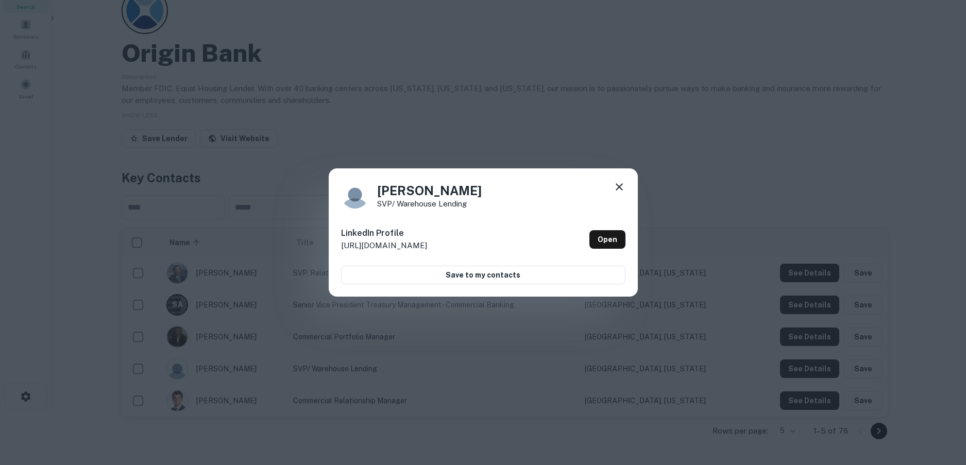
click at [624, 190] on icon at bounding box center [619, 187] width 12 height 12
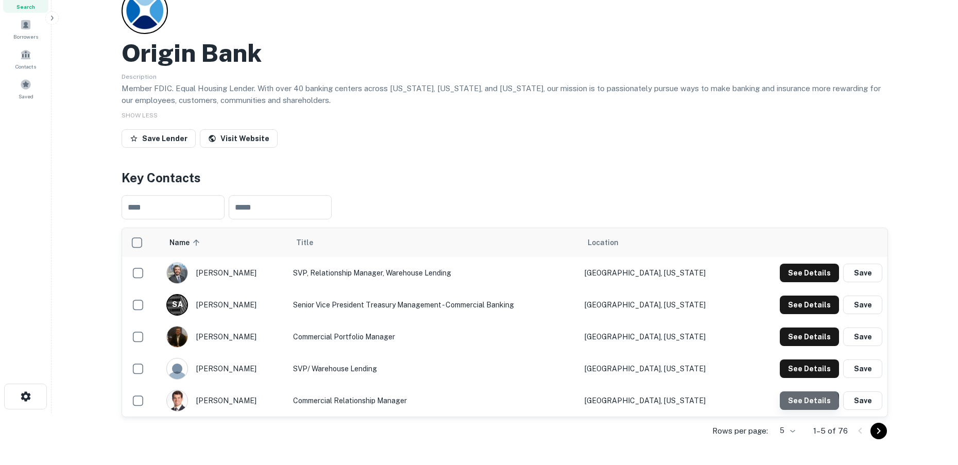
click at [811, 403] on button "See Details" at bounding box center [809, 401] width 59 height 19
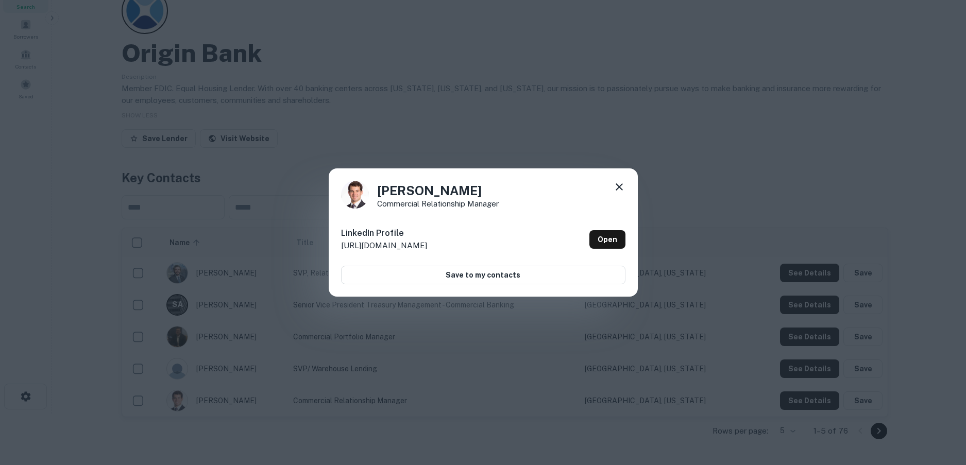
click at [624, 187] on icon at bounding box center [619, 187] width 12 height 12
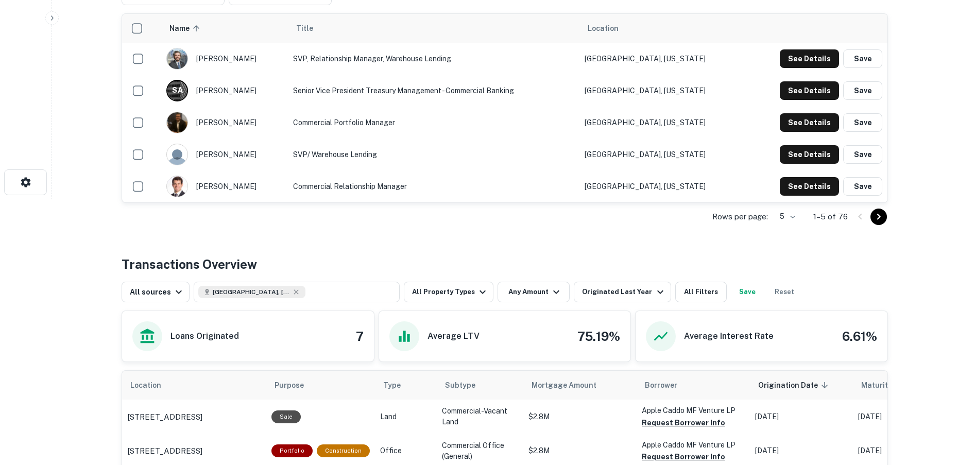
scroll to position [103, 0]
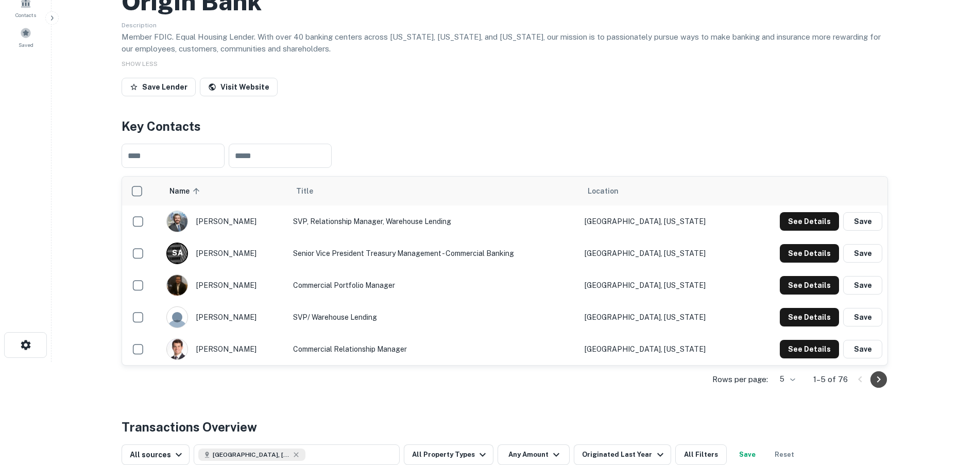
click at [876, 379] on icon "Go to next page" at bounding box center [879, 380] width 12 height 12
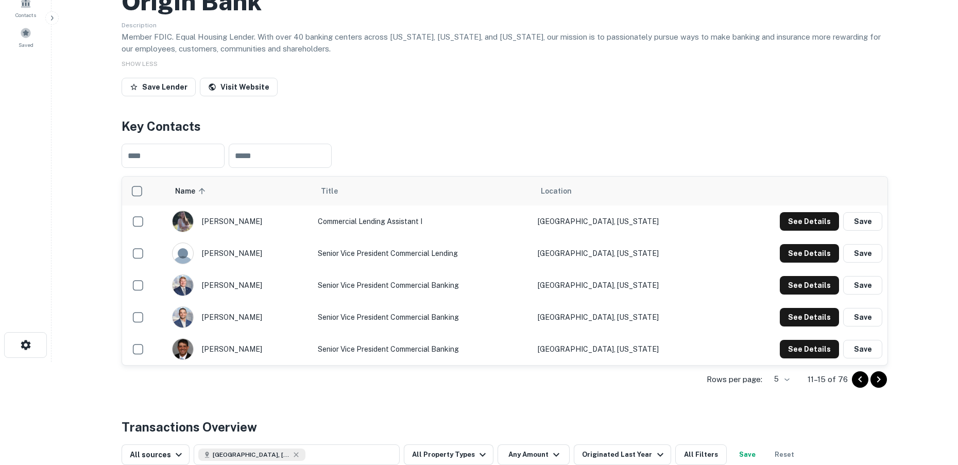
click at [876, 379] on icon "Go to next page" at bounding box center [879, 380] width 12 height 12
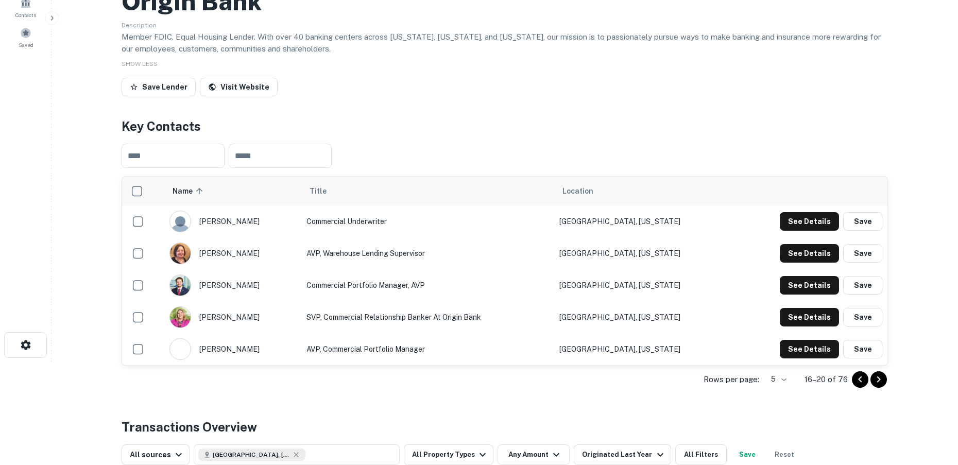
click at [876, 379] on icon "Go to next page" at bounding box center [879, 380] width 12 height 12
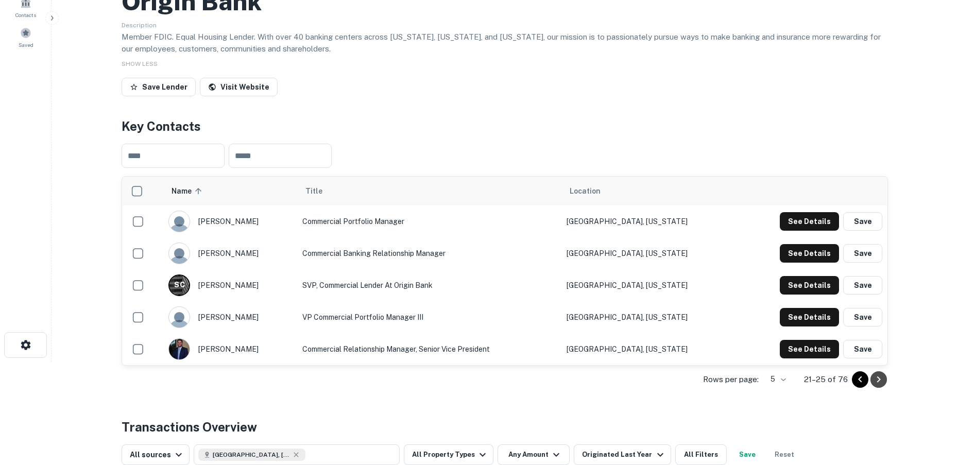
click at [876, 379] on icon "Go to next page" at bounding box center [879, 380] width 12 height 12
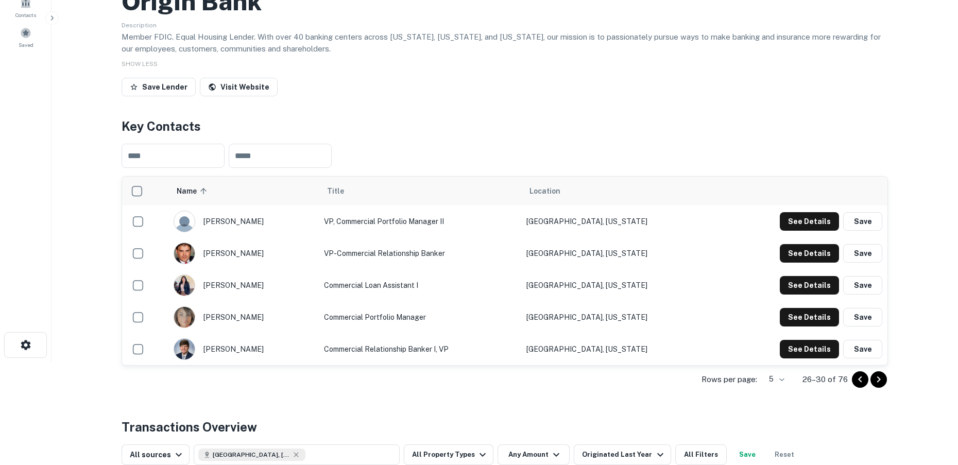
click at [858, 377] on icon "Go to previous page" at bounding box center [860, 380] width 12 height 12
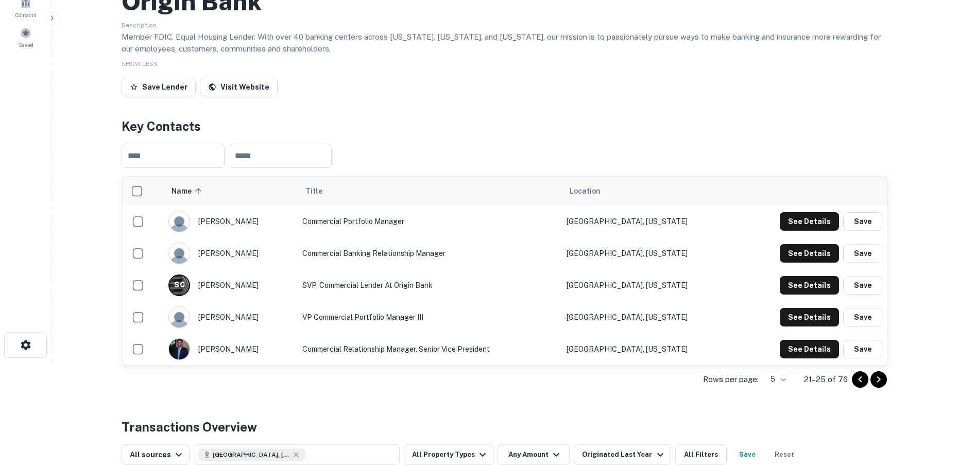
click at [858, 377] on icon "Go to previous page" at bounding box center [860, 380] width 12 height 12
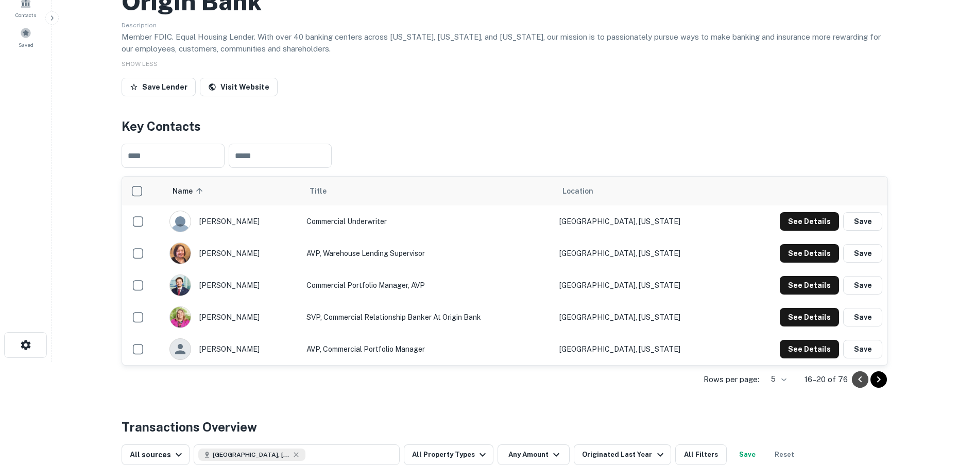
click at [857, 376] on icon "Go to previous page" at bounding box center [860, 380] width 12 height 12
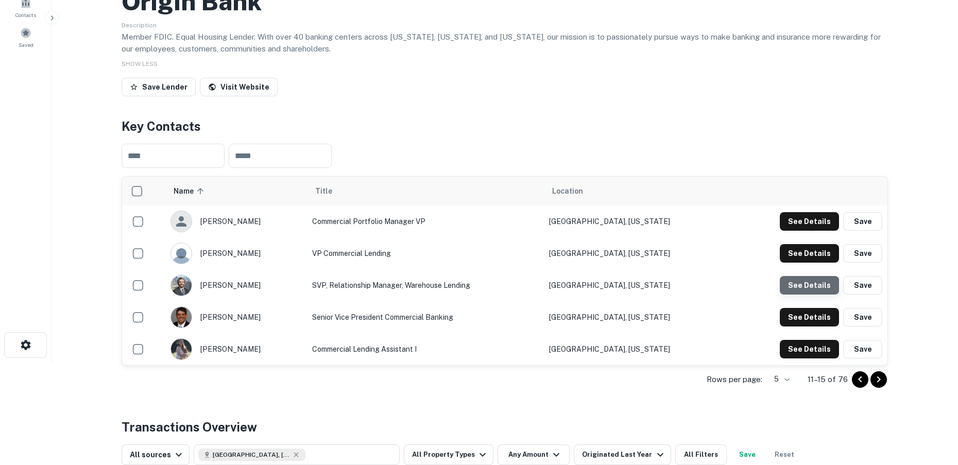
click at [815, 285] on button "See Details" at bounding box center [809, 285] width 59 height 19
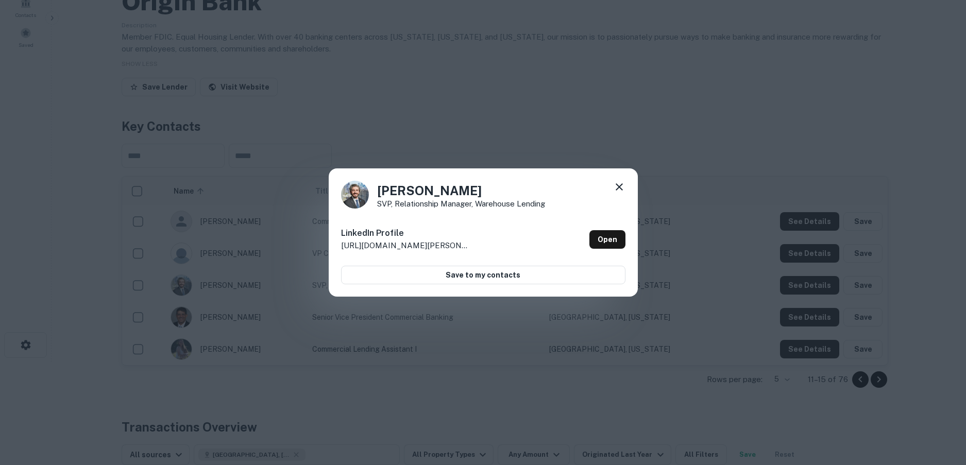
click at [618, 186] on icon at bounding box center [619, 186] width 7 height 7
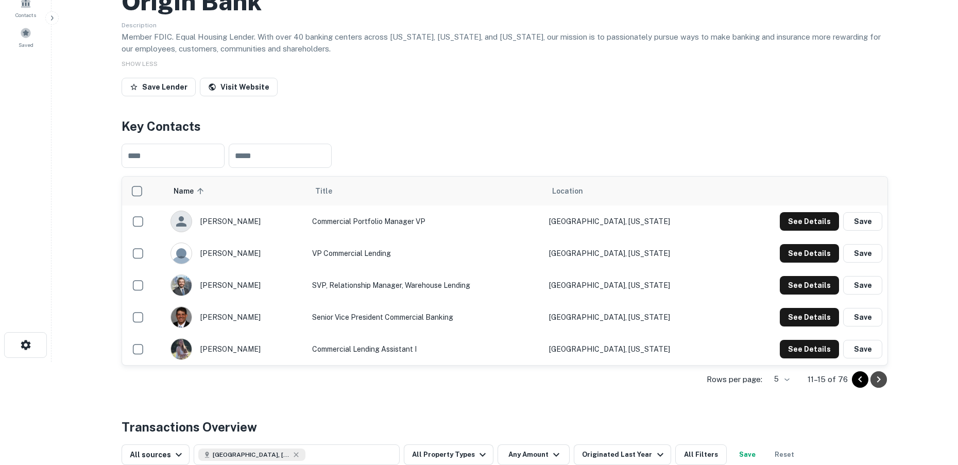
click at [874, 383] on icon "Go to next page" at bounding box center [879, 380] width 12 height 12
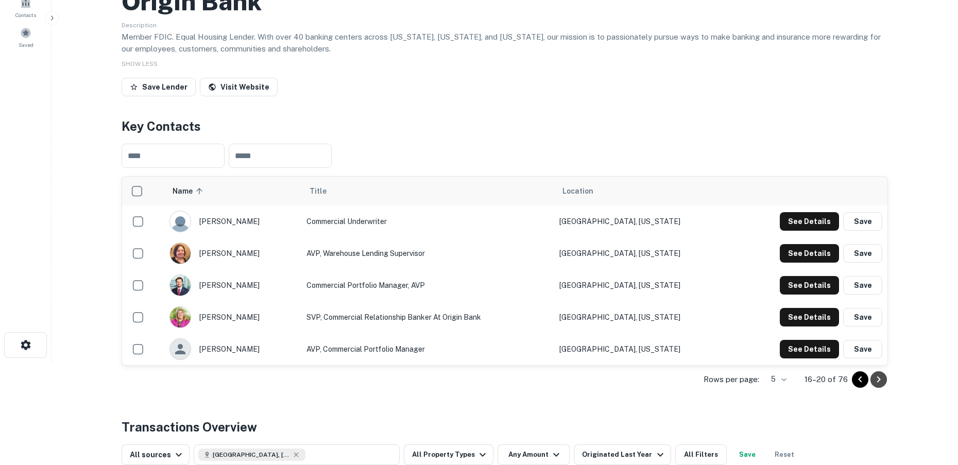
click at [878, 379] on icon "Go to next page" at bounding box center [879, 380] width 12 height 12
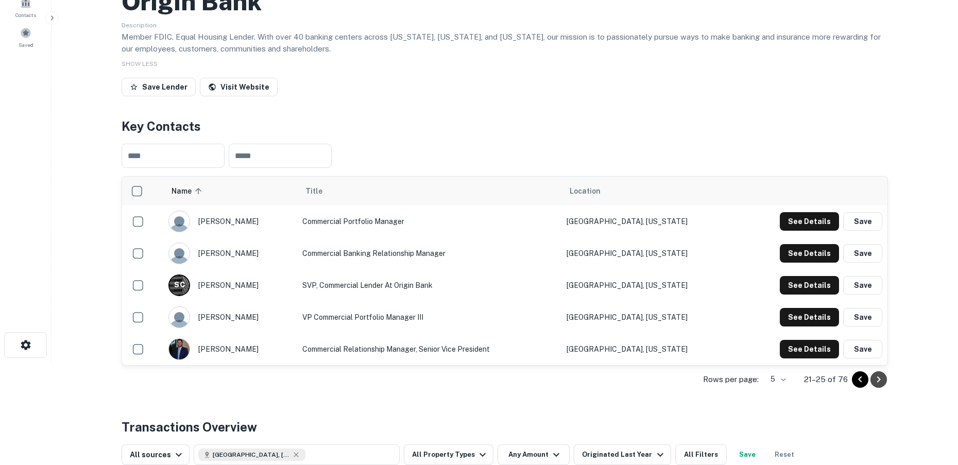
click at [878, 380] on icon "Go to next page" at bounding box center [879, 380] width 12 height 12
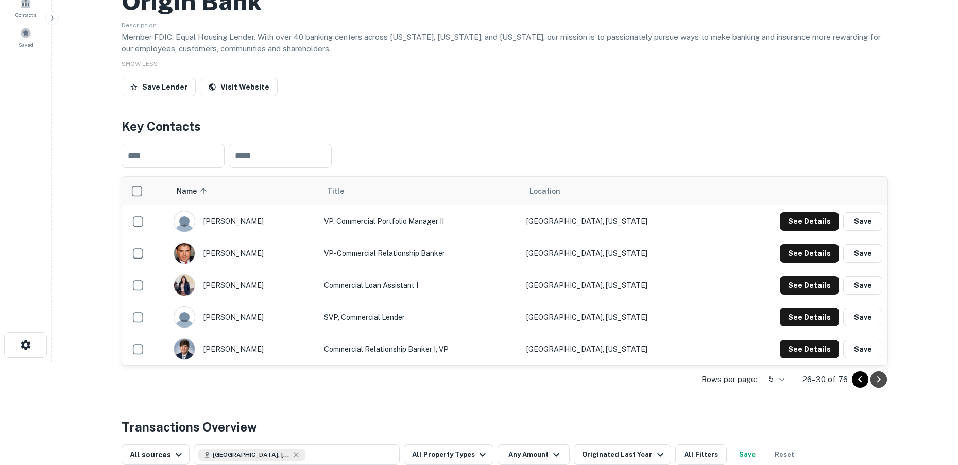
click at [878, 380] on icon "Go to next page" at bounding box center [879, 380] width 12 height 12
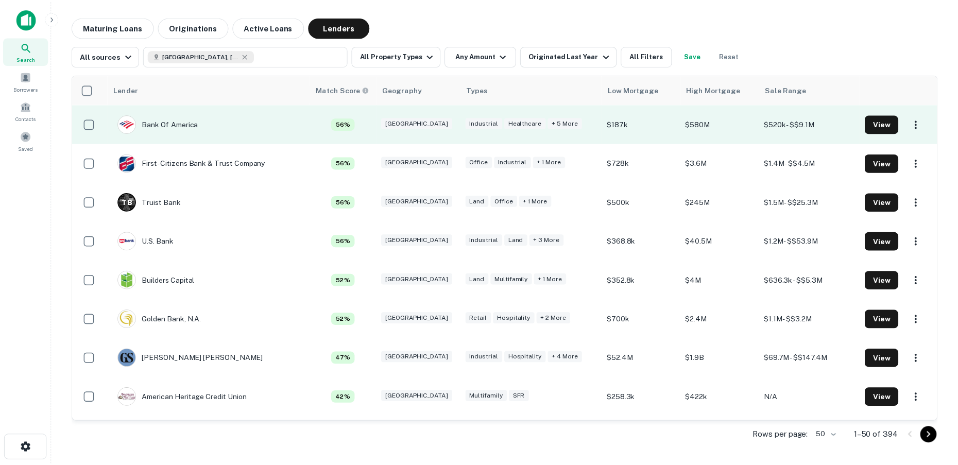
scroll to position [824, 0]
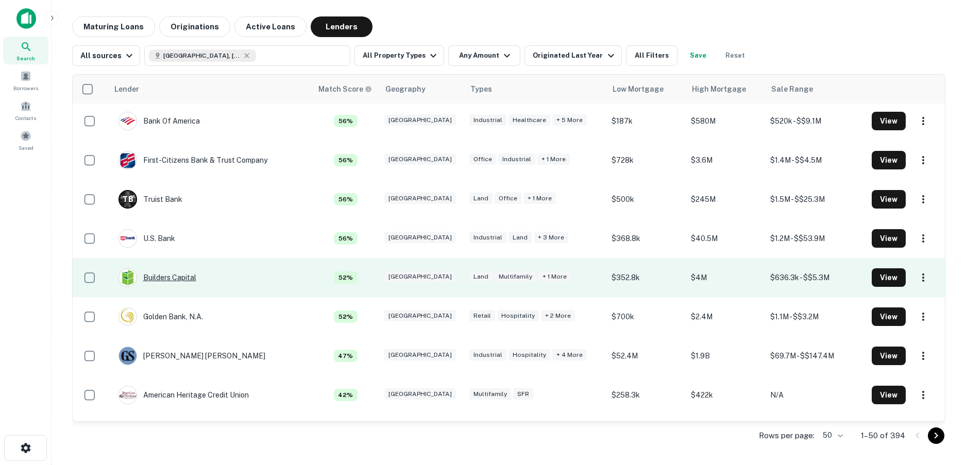
click at [164, 279] on div "Builders Capital" at bounding box center [158, 277] width 78 height 19
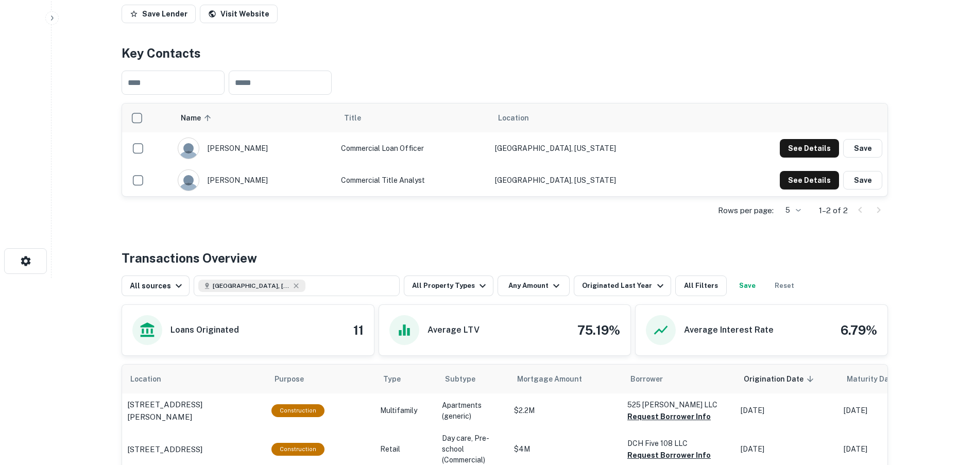
scroll to position [52, 0]
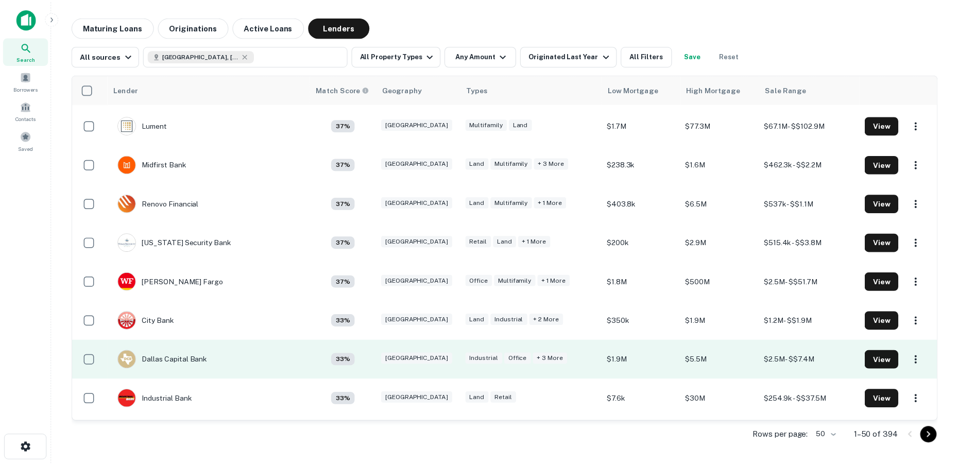
scroll to position [1443, 0]
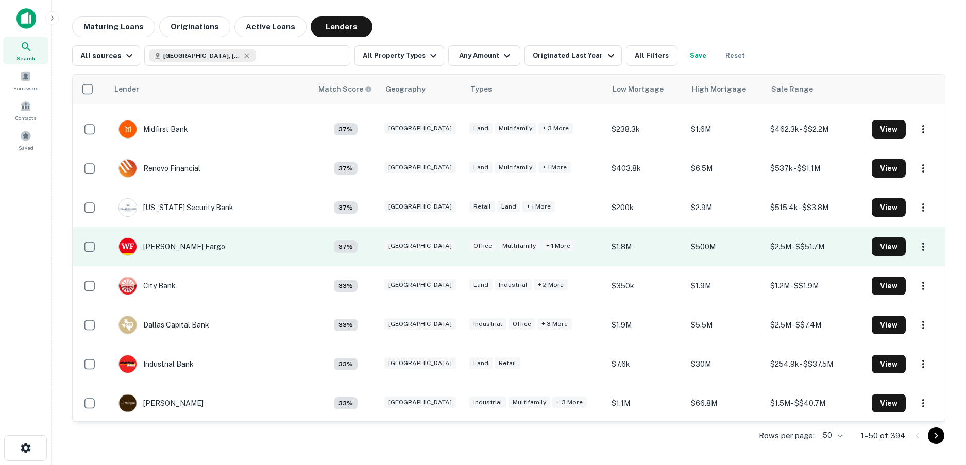
click at [161, 245] on div "[PERSON_NAME] Fargo" at bounding box center [172, 247] width 107 height 19
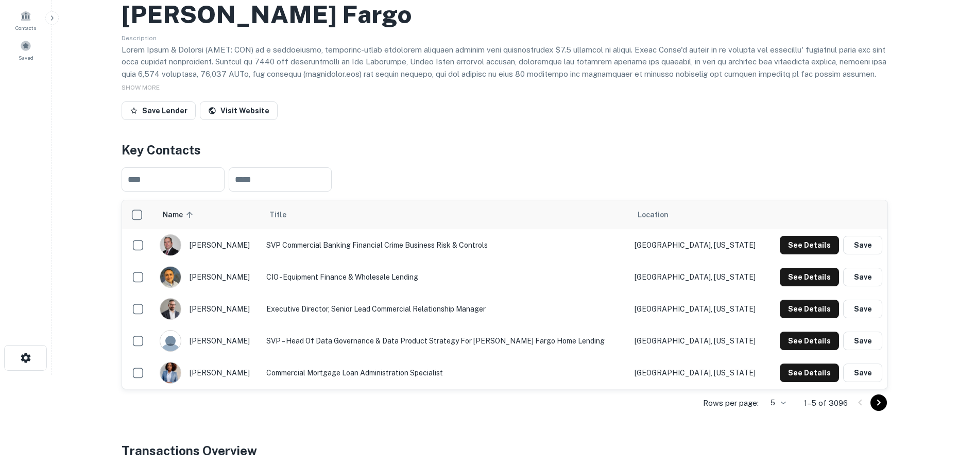
scroll to position [103, 0]
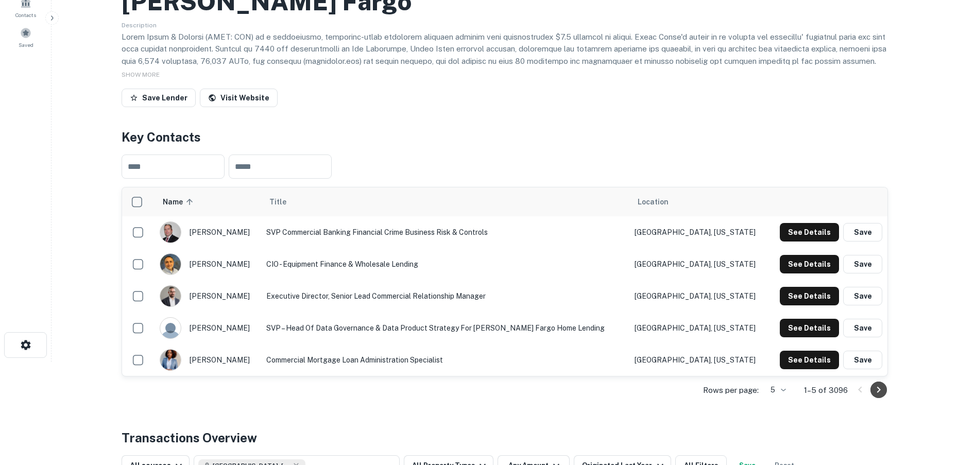
click at [874, 389] on icon "Go to next page" at bounding box center [879, 390] width 12 height 12
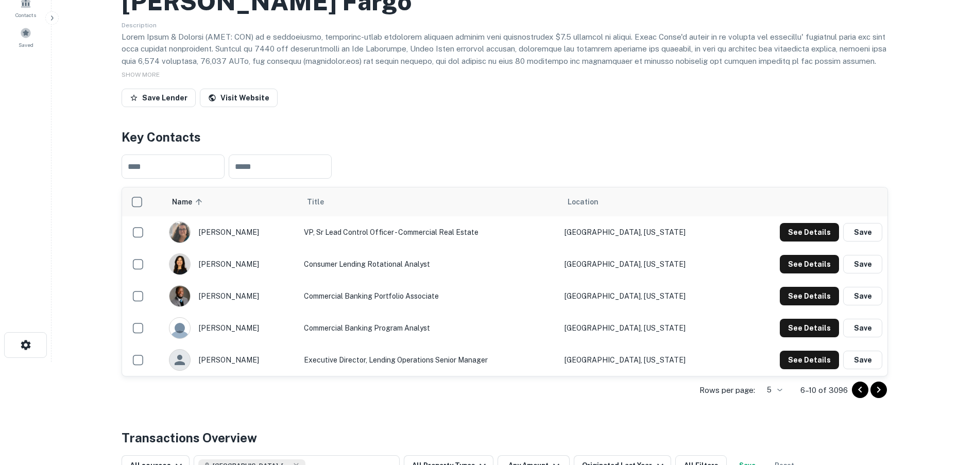
click at [877, 396] on icon "Go to next page" at bounding box center [879, 390] width 12 height 12
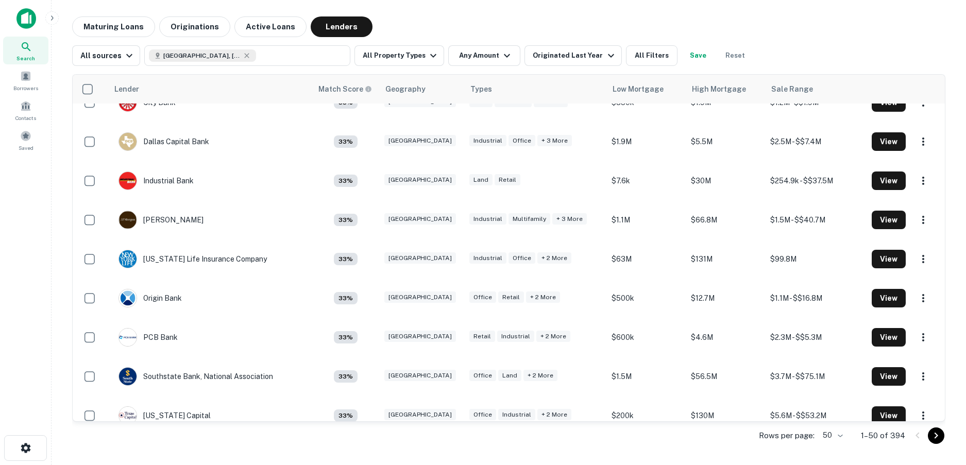
scroll to position [1640, 0]
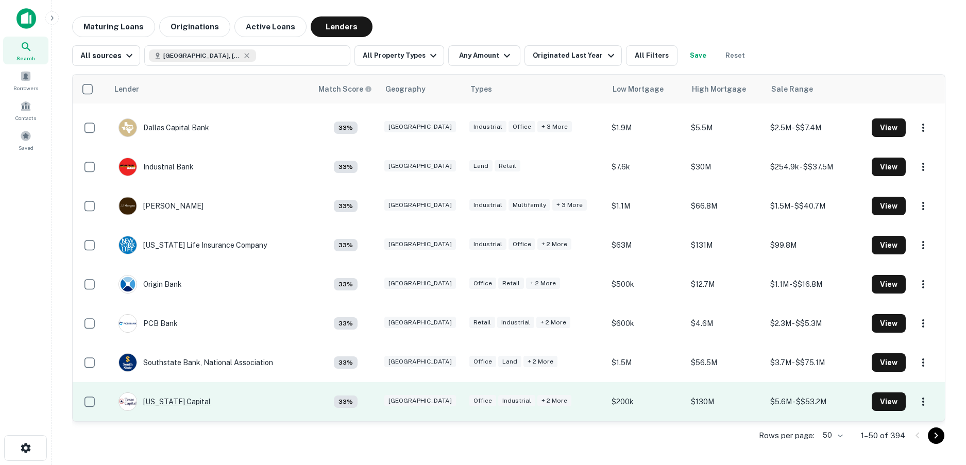
click at [161, 400] on div "[US_STATE] Capital" at bounding box center [165, 402] width 92 height 19
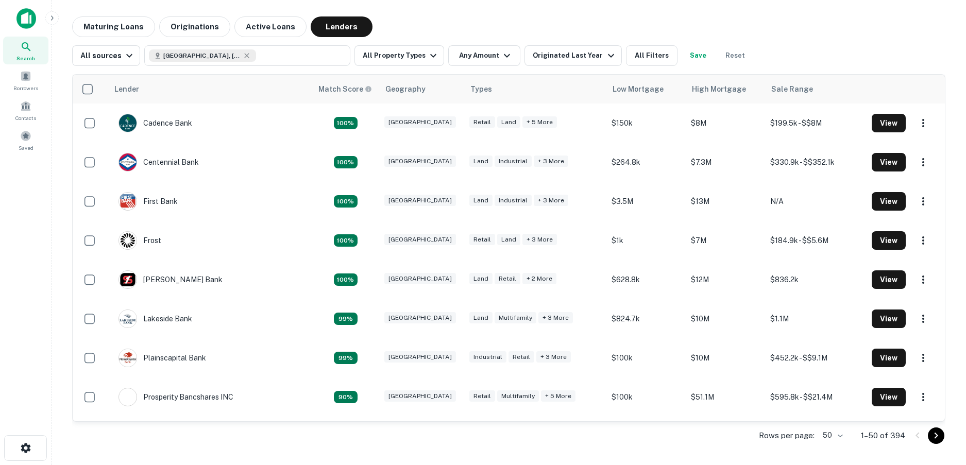
drag, startPoint x: 69, startPoint y: 0, endPoint x: 402, endPoint y: 37, distance: 336.0
click at [402, 37] on div "All sources [GEOGRAPHIC_DATA], [GEOGRAPHIC_DATA], [GEOGRAPHIC_DATA] All Propert…" at bounding box center [508, 51] width 873 height 29
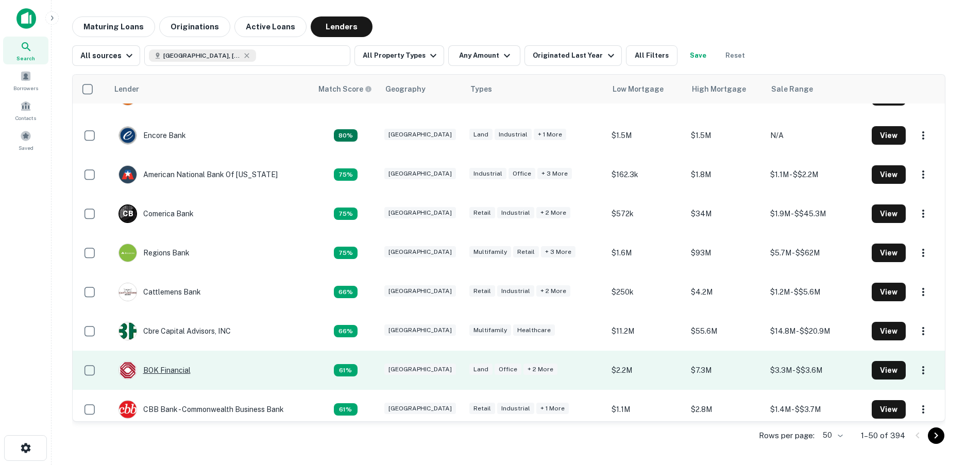
scroll to position [403, 0]
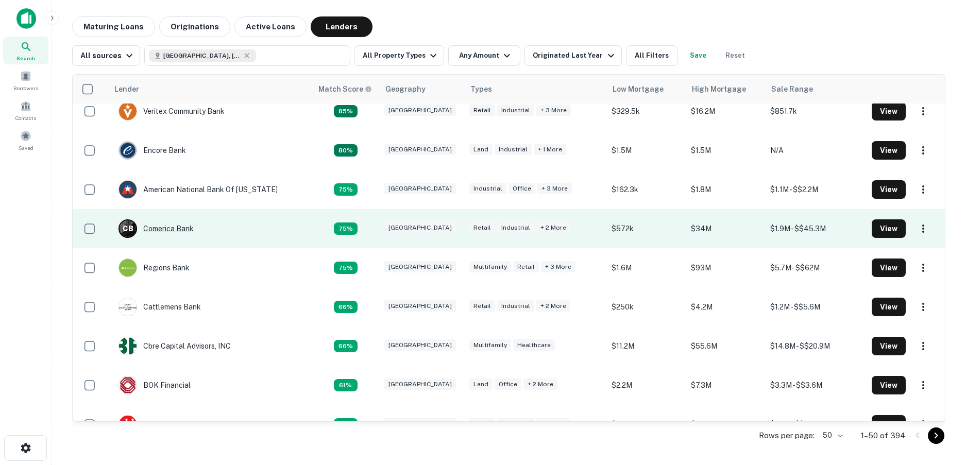
click at [173, 232] on div "C B Comerica Bank" at bounding box center [156, 229] width 75 height 19
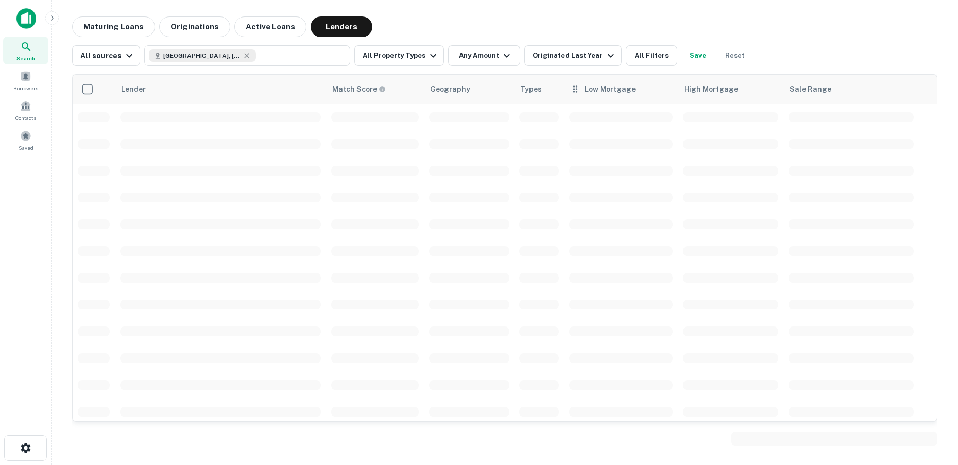
click at [243, 57] on icon "button" at bounding box center [247, 56] width 8 height 8
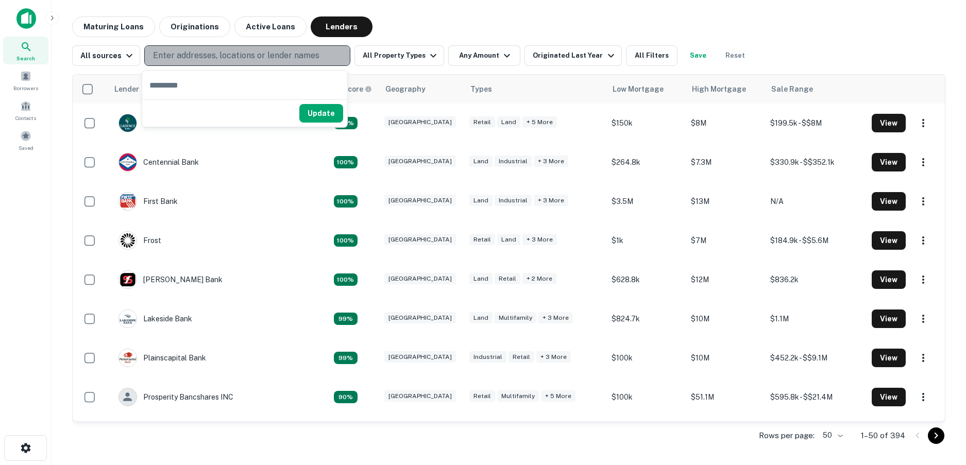
click at [247, 59] on p "Enter addresses, locations or lender names" at bounding box center [236, 55] width 166 height 12
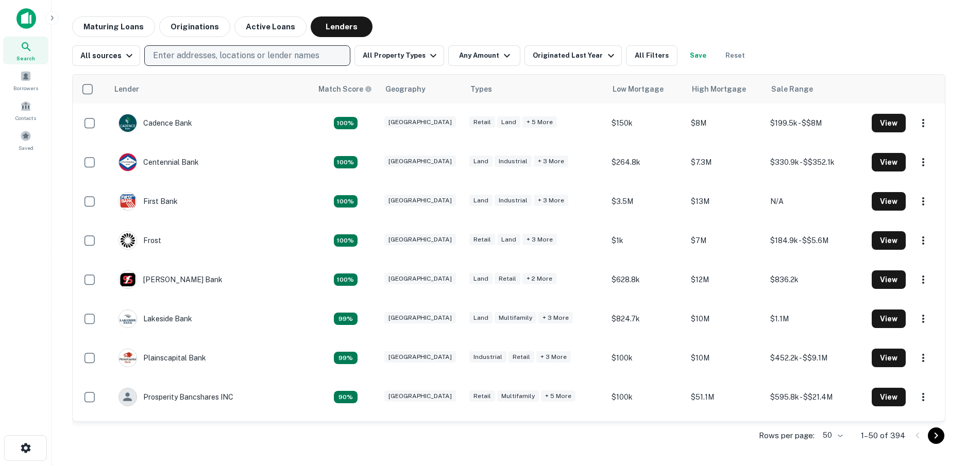
click at [144, 45] on button "Enter addresses, locations or lender names" at bounding box center [247, 55] width 206 height 21
type input "*"
type input "**********"
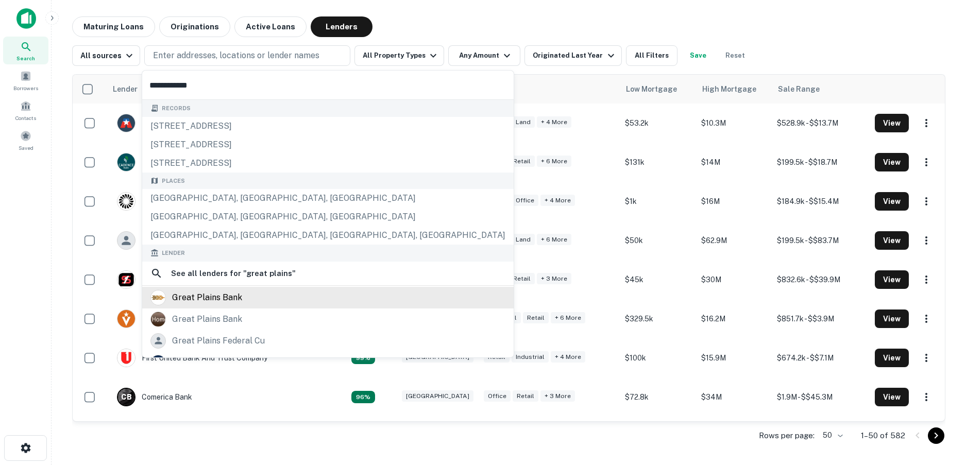
click at [191, 297] on div "great plains bank" at bounding box center [207, 297] width 70 height 15
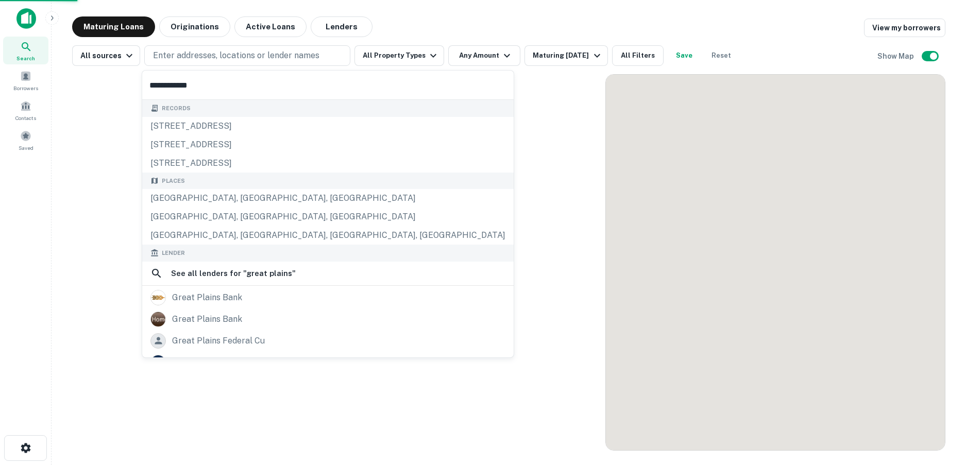
click at [442, 22] on div "Maturing Loans Originations Active Loans Lenders View my borrowers" at bounding box center [508, 26] width 873 height 21
click at [212, 64] on button "Enter addresses, locations or lender names" at bounding box center [247, 55] width 206 height 21
click at [213, 59] on p "Enter addresses, locations or lender names" at bounding box center [236, 55] width 166 height 12
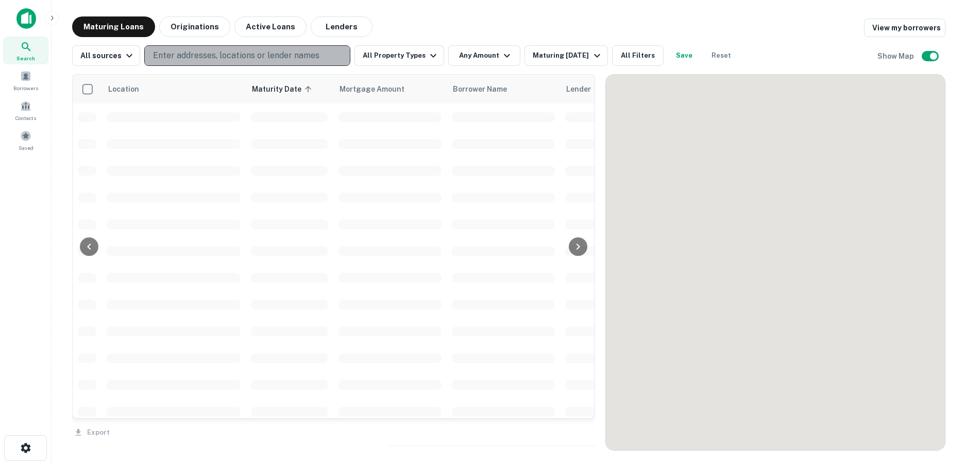
click at [184, 54] on p "Enter addresses, locations or lender names" at bounding box center [236, 55] width 166 height 12
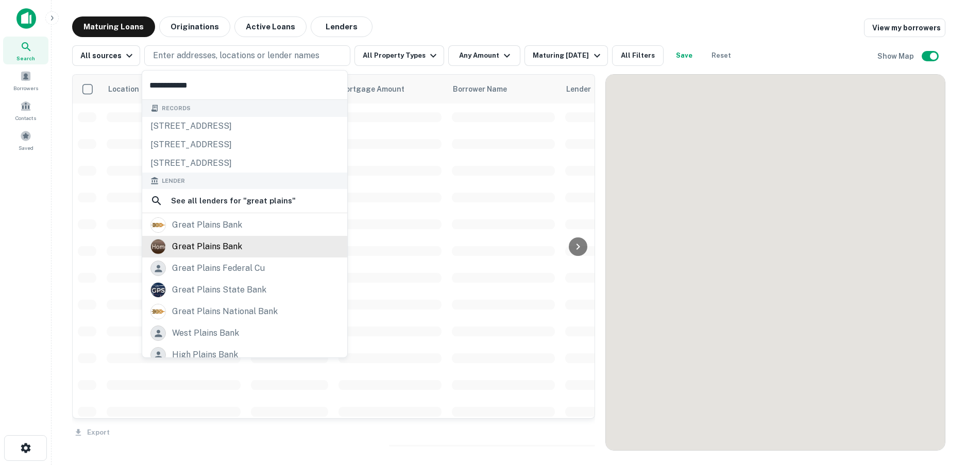
click at [201, 190] on div "Lender" at bounding box center [244, 181] width 205 height 17
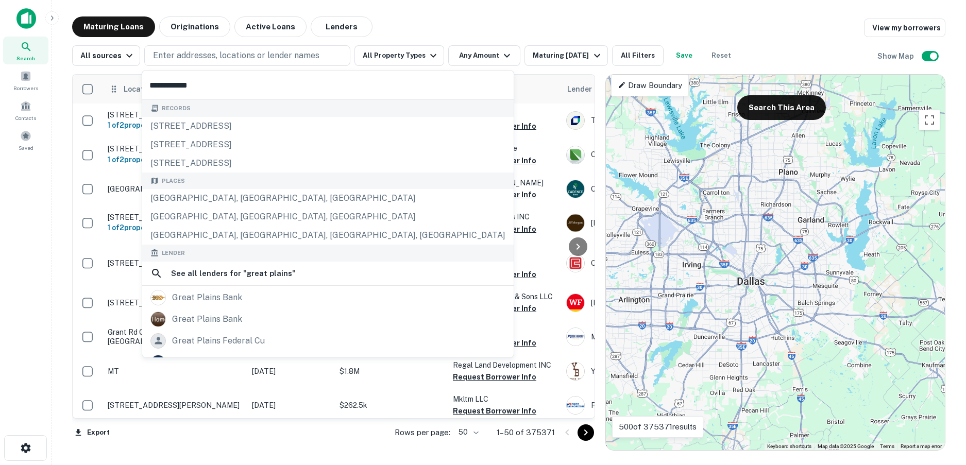
click at [382, 33] on div "Maturing Loans Originations Active Loans Lenders View my borrowers" at bounding box center [508, 26] width 873 height 21
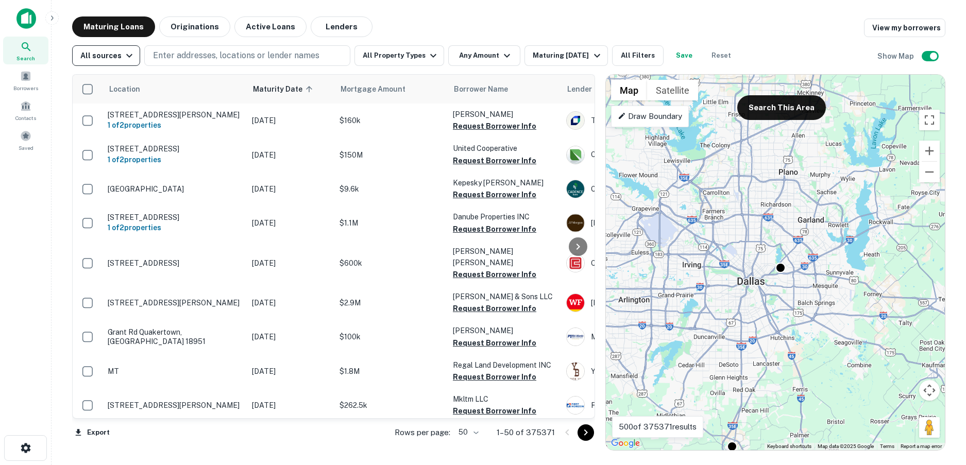
click at [126, 62] on button "All sources" at bounding box center [106, 55] width 68 height 21
click at [321, 23] on div at bounding box center [483, 232] width 966 height 465
click at [356, 29] on button "Lenders" at bounding box center [342, 26] width 62 height 21
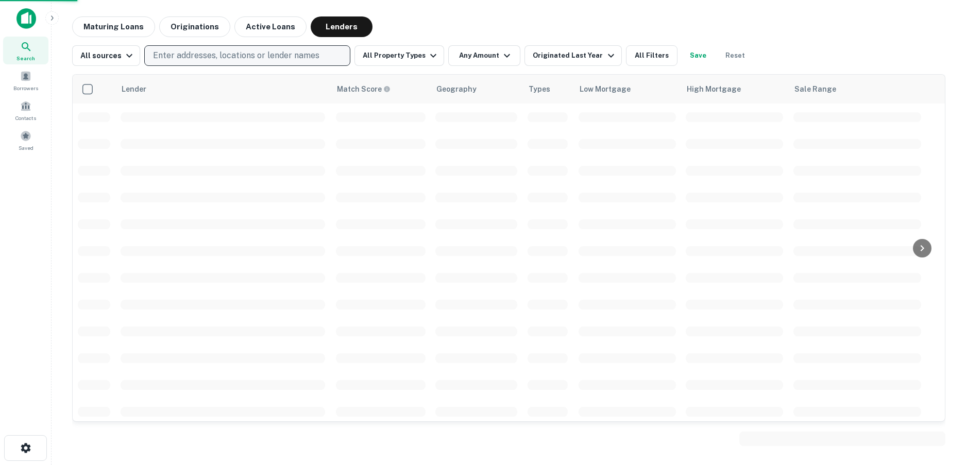
click at [205, 55] on p "Enter addresses, locations or lender names" at bounding box center [236, 55] width 166 height 12
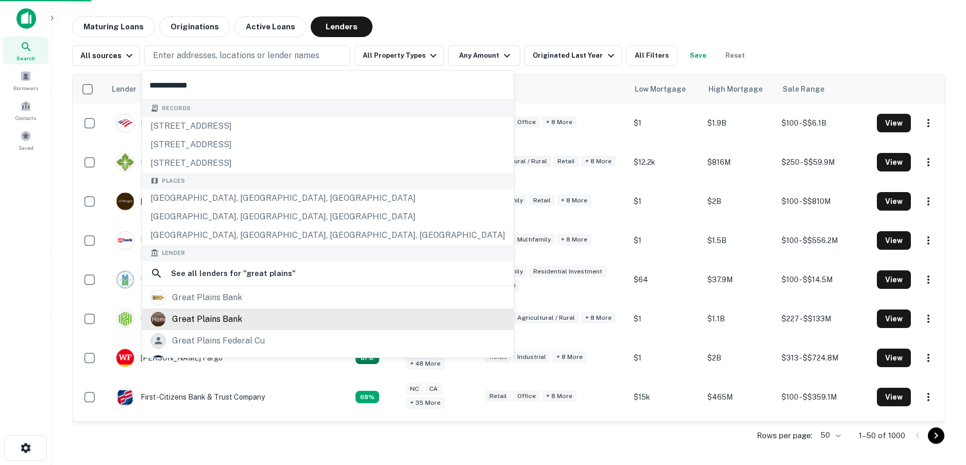
click at [211, 317] on div "great plains bank" at bounding box center [207, 319] width 70 height 15
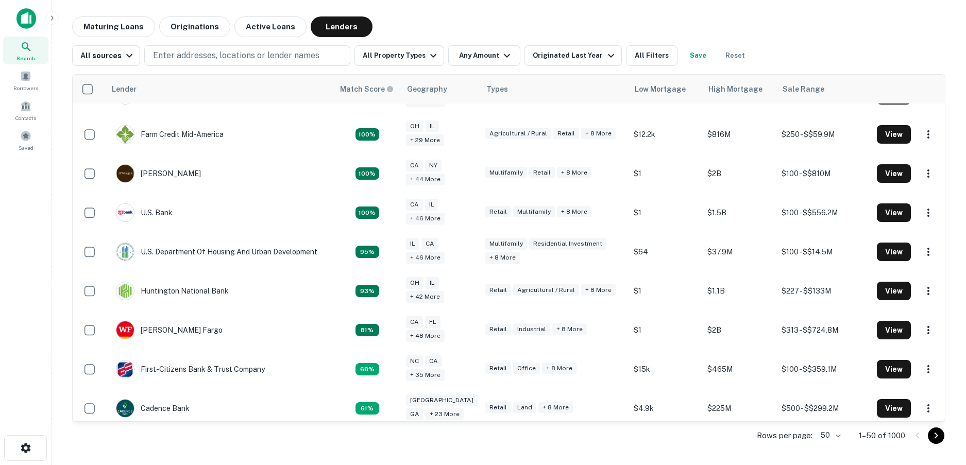
scroll to position [52, 0]
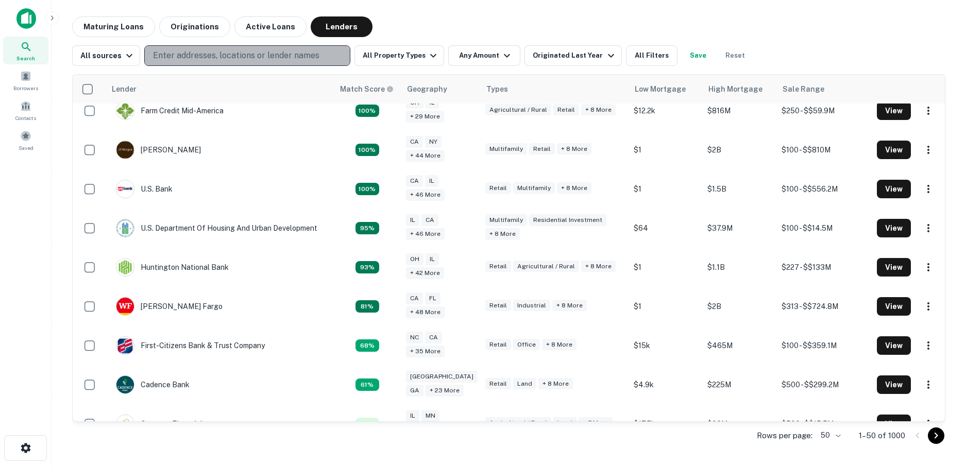
click at [243, 49] on button "Enter addresses, locations or lender names" at bounding box center [247, 55] width 206 height 21
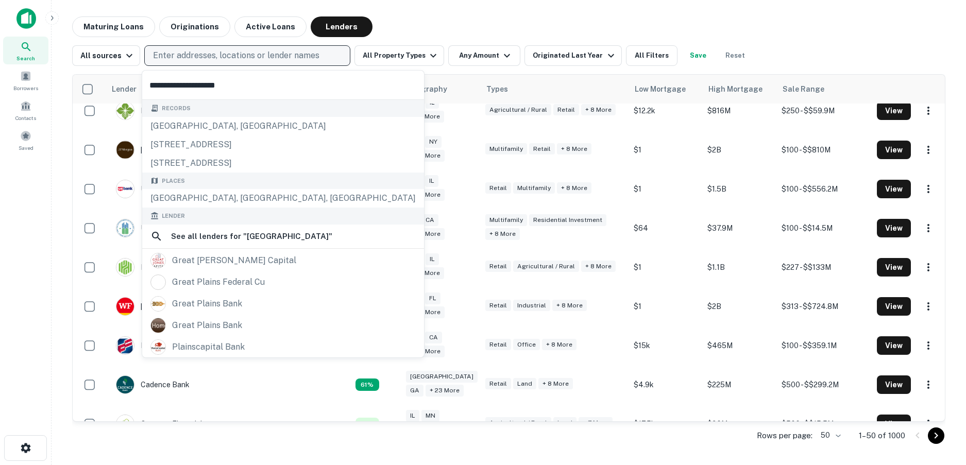
type input "**********"
click at [491, 18] on div "Maturing Loans Originations Active Loans Lenders" at bounding box center [508, 26] width 873 height 21
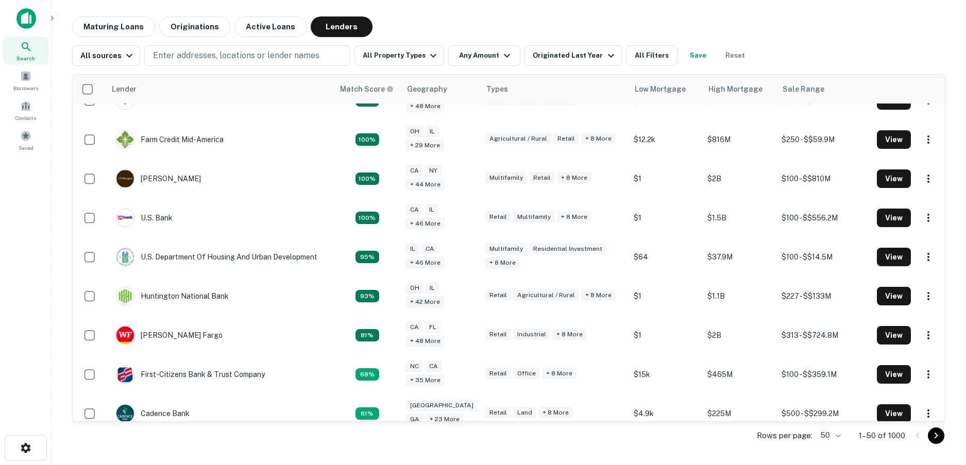
scroll to position [0, 0]
